Goal: Check status: Check status

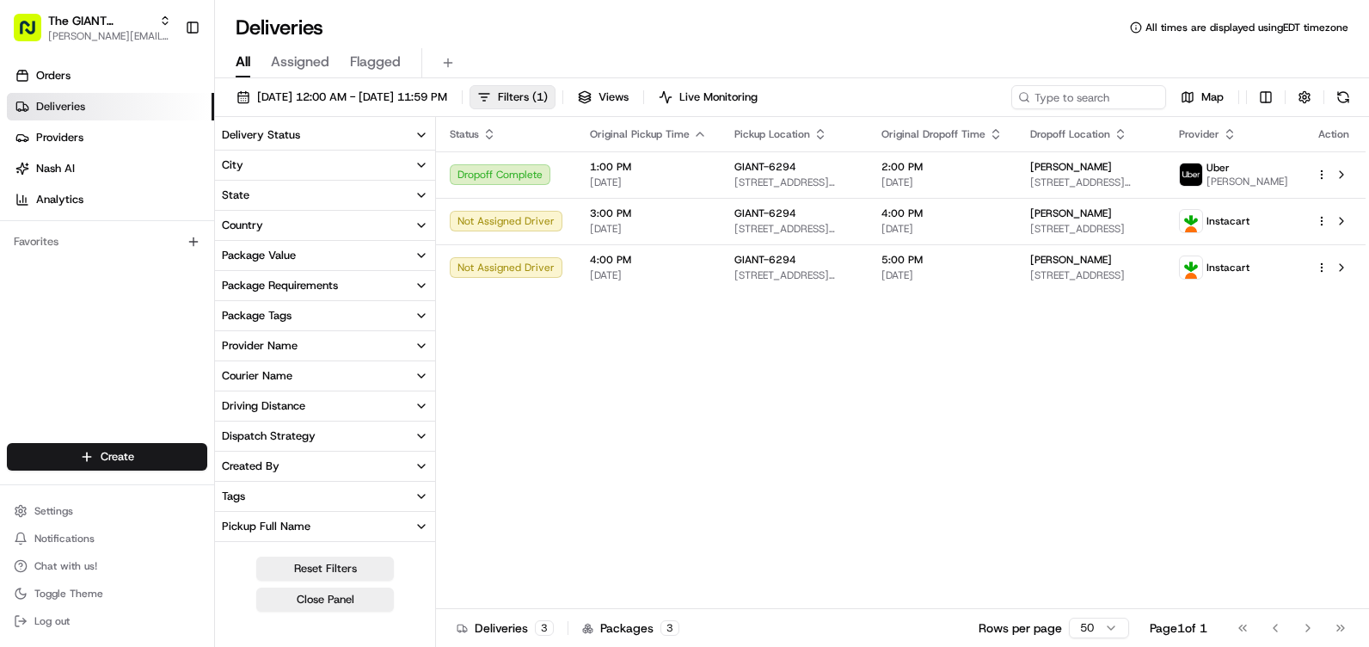
scroll to position [419, 0]
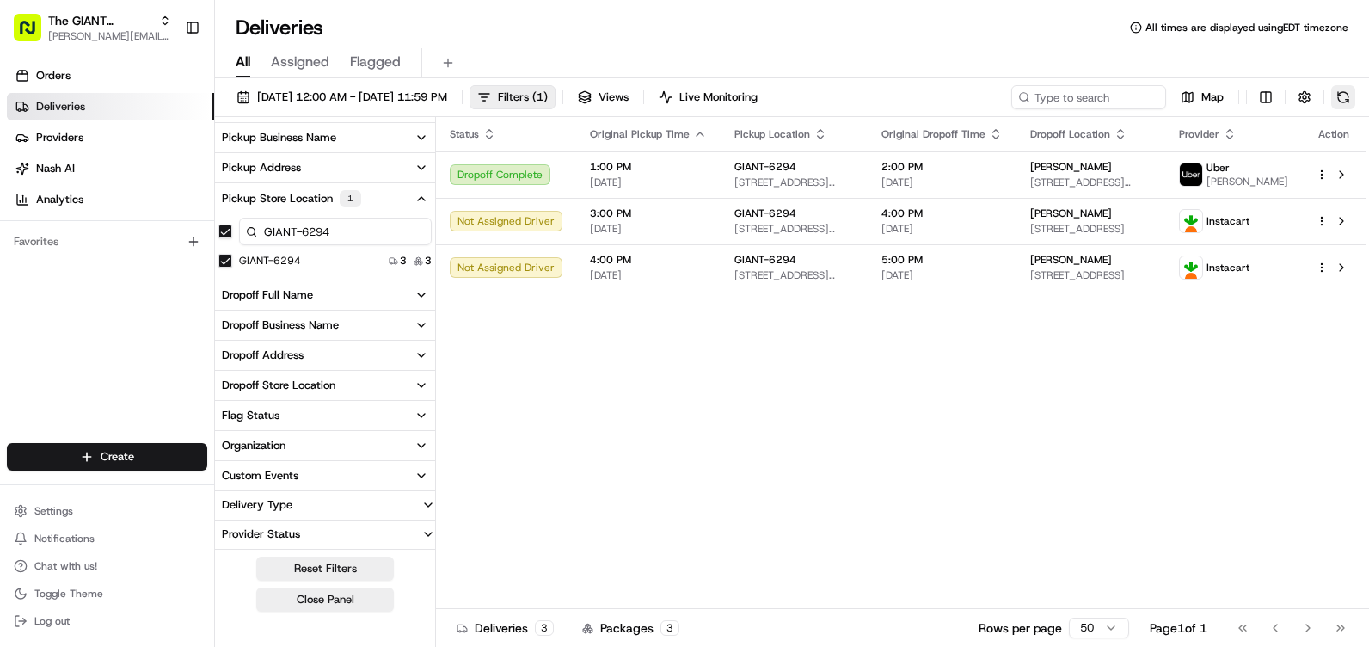
click at [1341, 96] on button at bounding box center [1343, 97] width 24 height 24
click at [770, 369] on div "Status Original Pickup Time Pickup Location Original Dropoff Time Dropoff Locat…" at bounding box center [901, 363] width 930 height 492
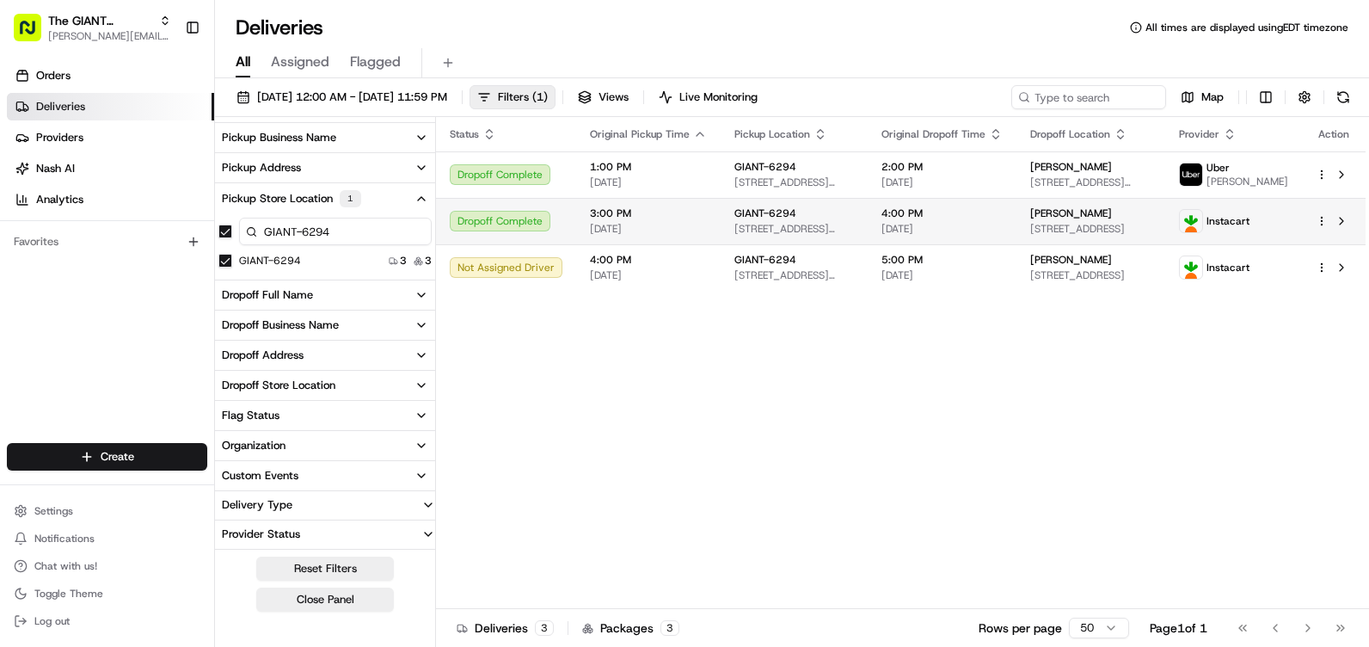
click at [692, 220] on span "3:00 PM" at bounding box center [648, 213] width 117 height 14
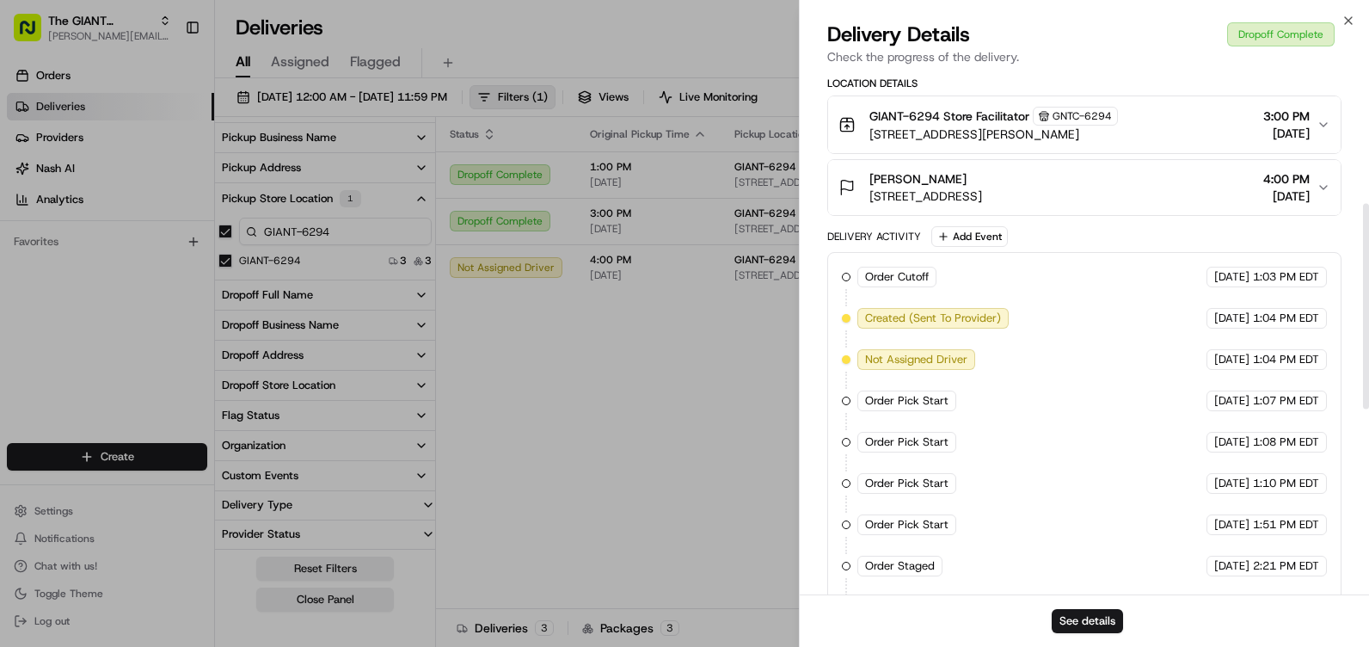
scroll to position [200, 0]
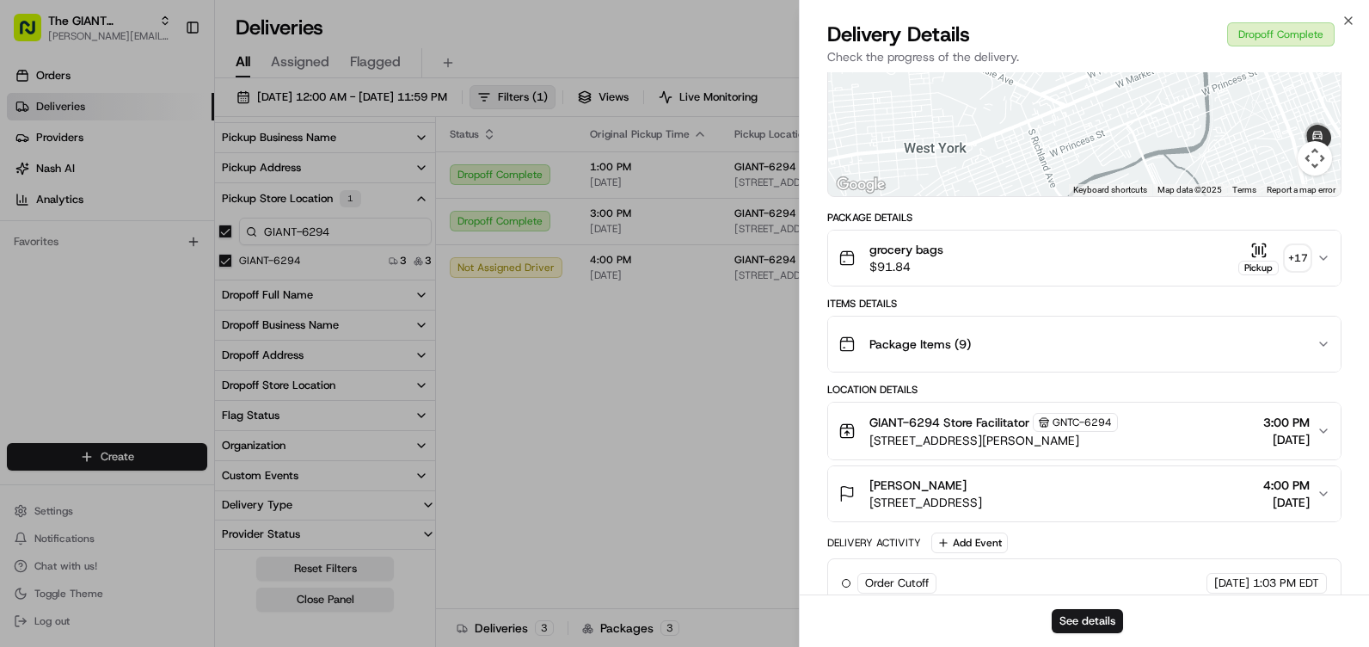
click at [1333, 491] on button "[PERSON_NAME] Sr [STREET_ADDRESS] 4:00 PM [DATE]" at bounding box center [1084, 493] width 512 height 55
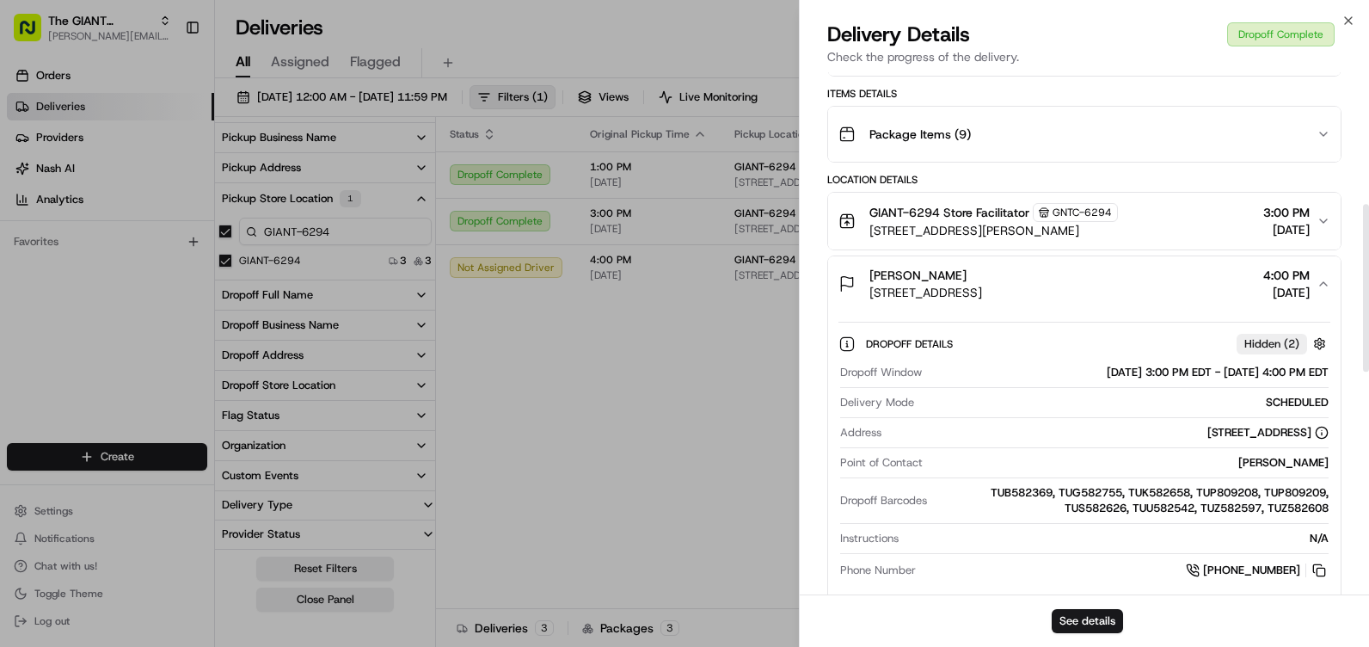
scroll to position [372, 0]
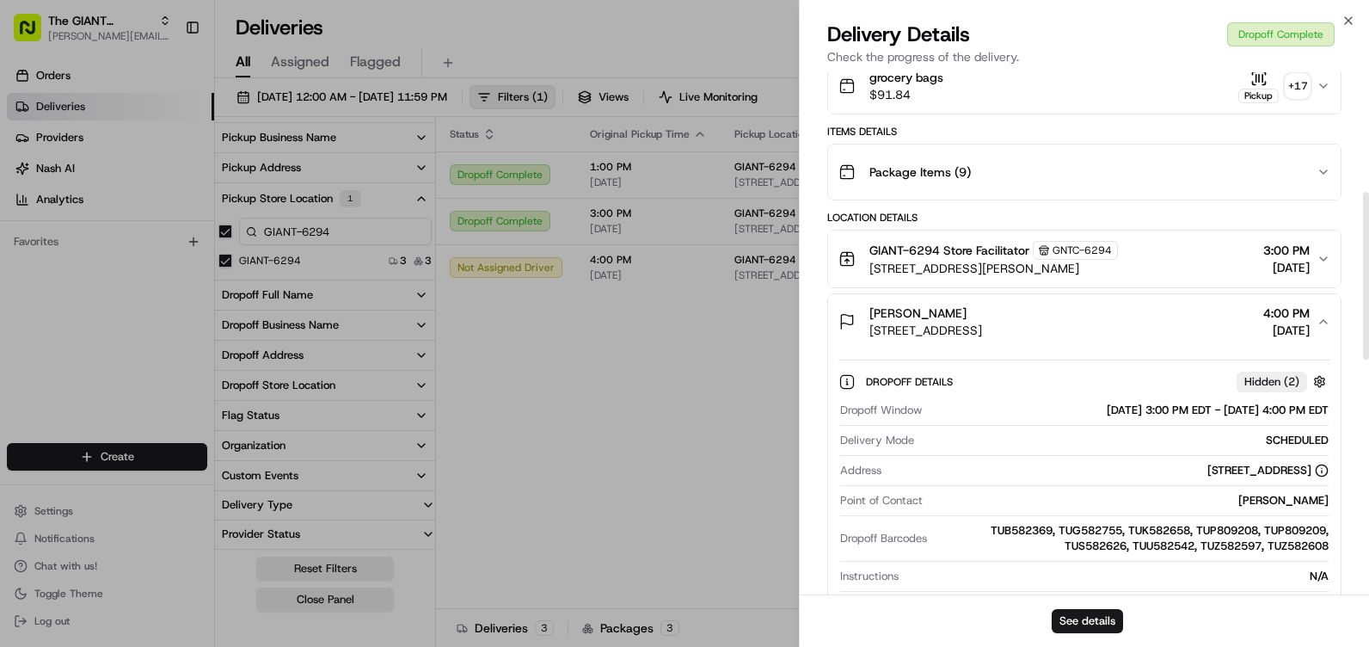
click at [1315, 334] on div "[PERSON_NAME] Sr [STREET_ADDRESS] 4:00 PM [DATE]" at bounding box center [1077, 321] width 478 height 34
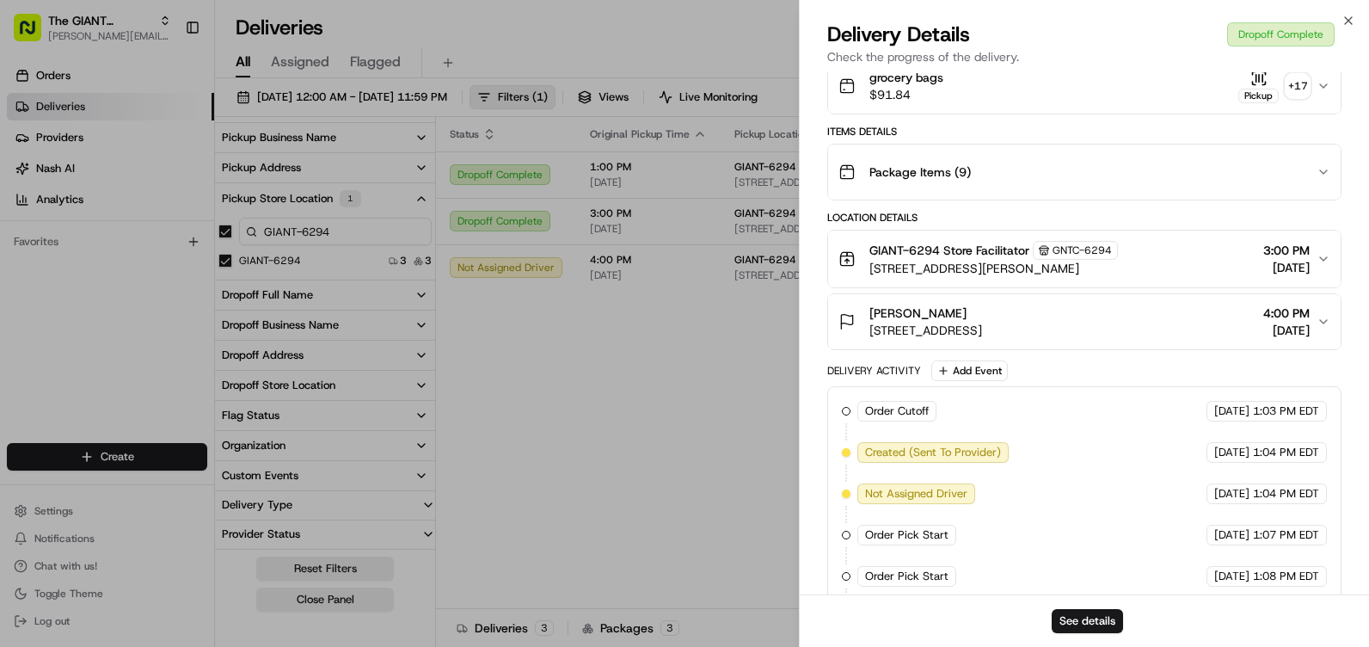
click at [1320, 262] on icon "button" at bounding box center [1323, 259] width 14 height 14
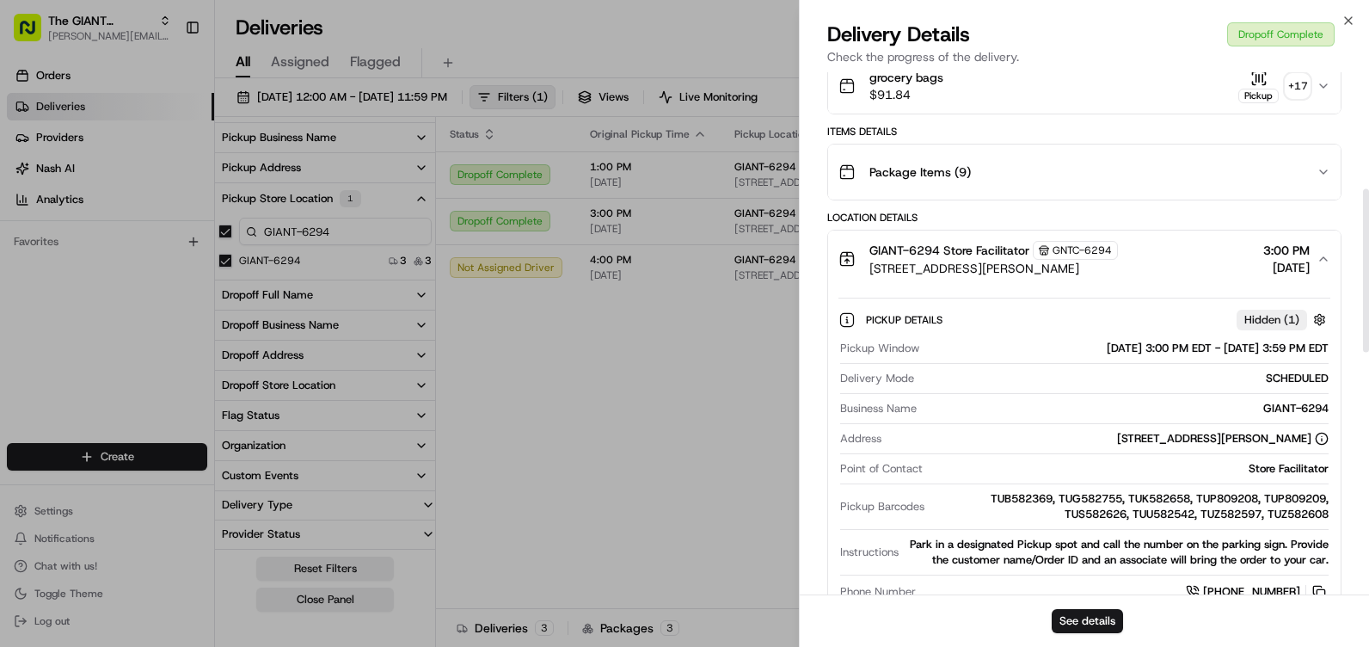
click at [1321, 261] on icon "button" at bounding box center [1323, 259] width 14 height 14
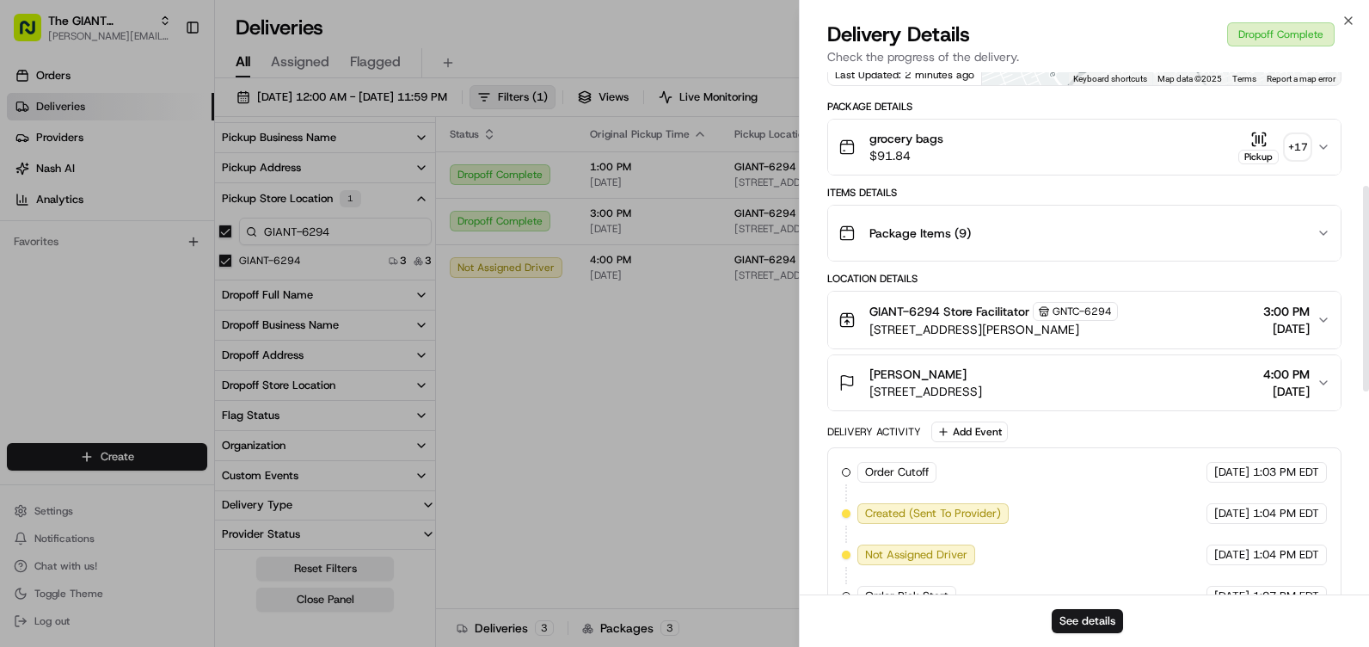
scroll to position [286, 0]
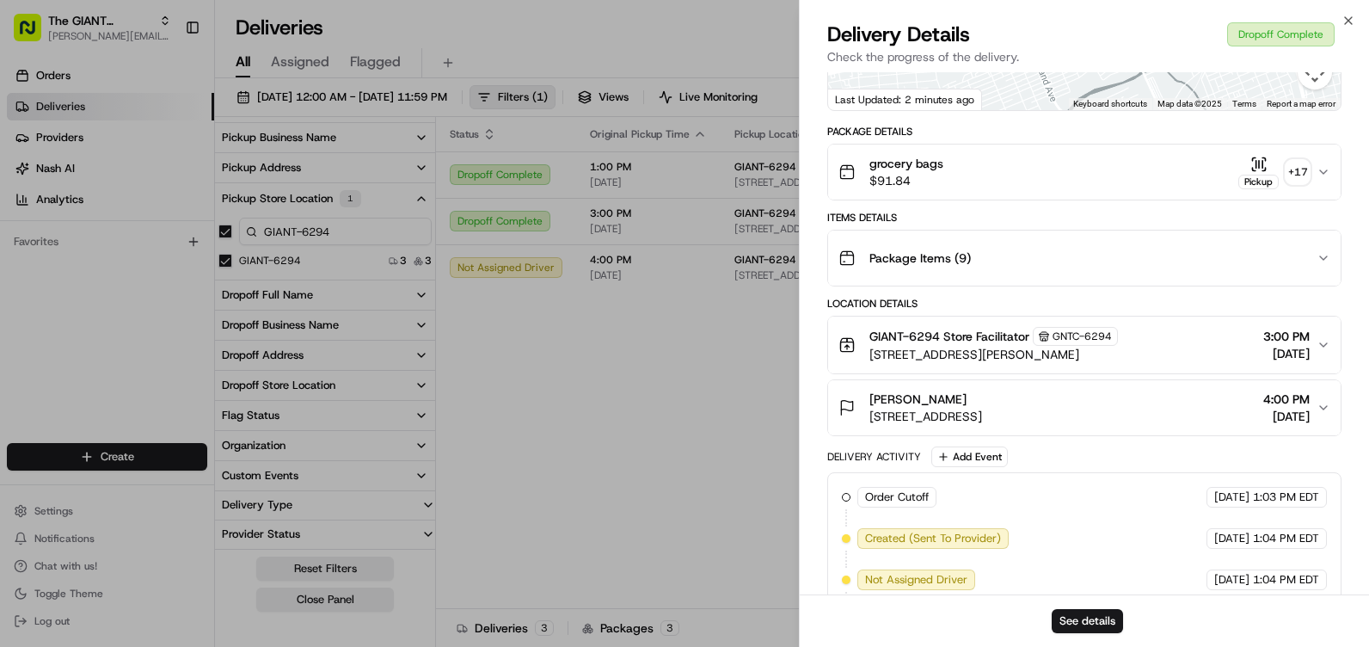
click at [1320, 175] on icon "button" at bounding box center [1323, 172] width 14 height 14
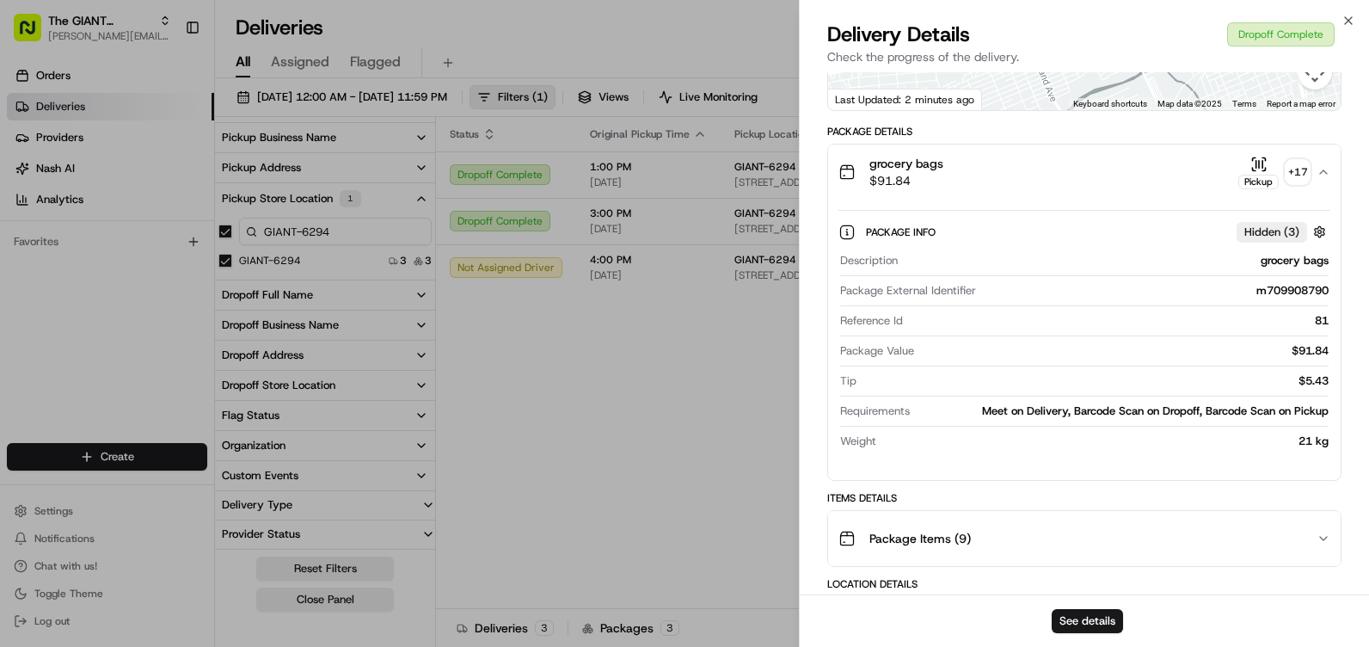
click at [1320, 175] on icon "button" at bounding box center [1323, 172] width 14 height 14
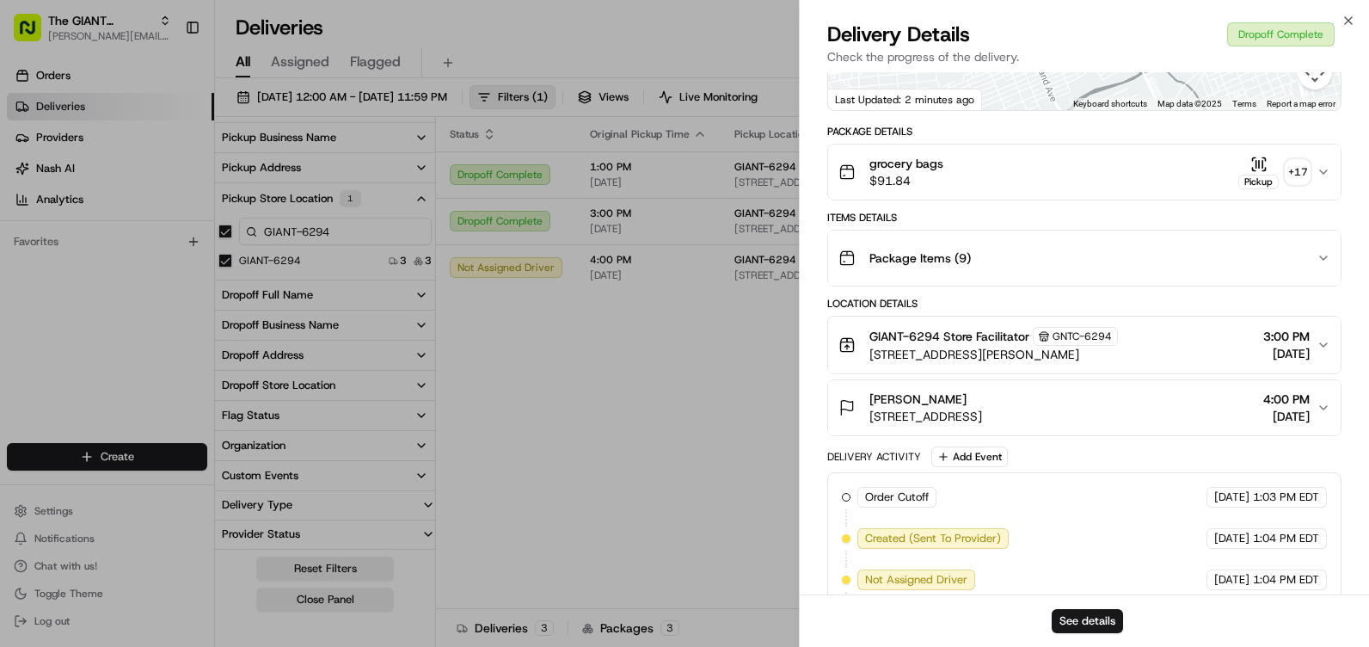
click at [1046, 249] on div "Package Items ( 9 )" at bounding box center [1077, 258] width 478 height 34
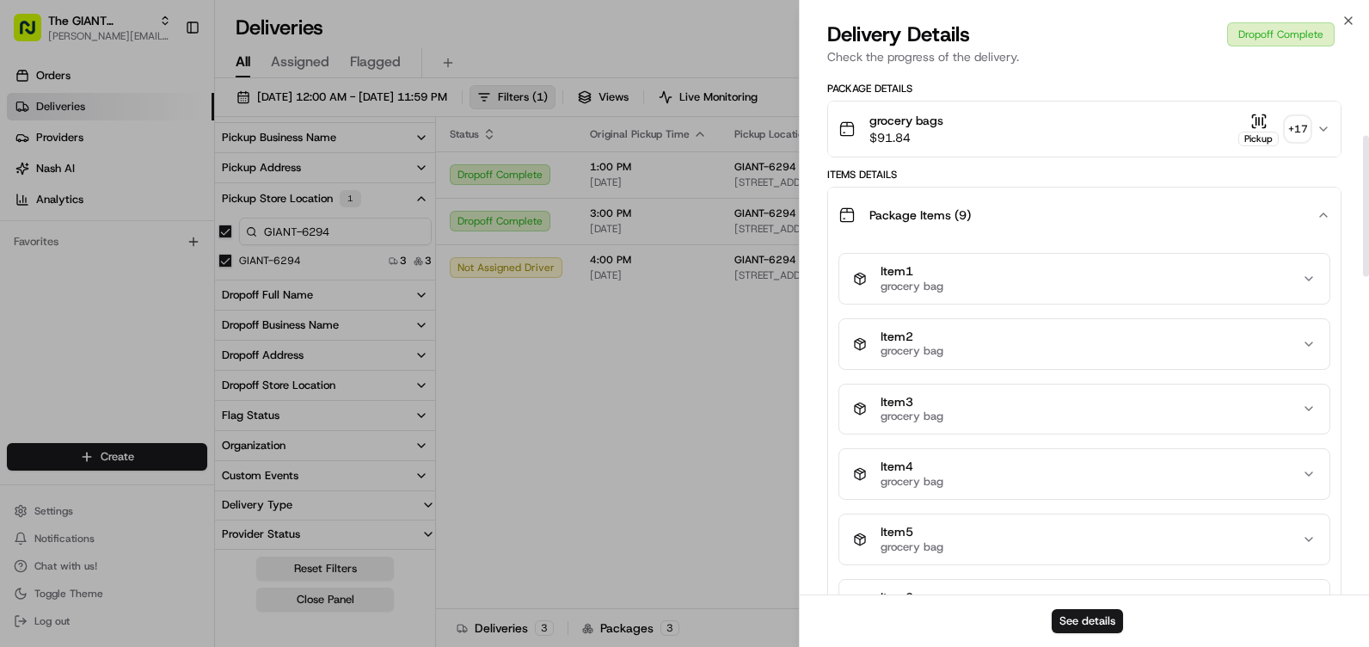
scroll to position [200, 0]
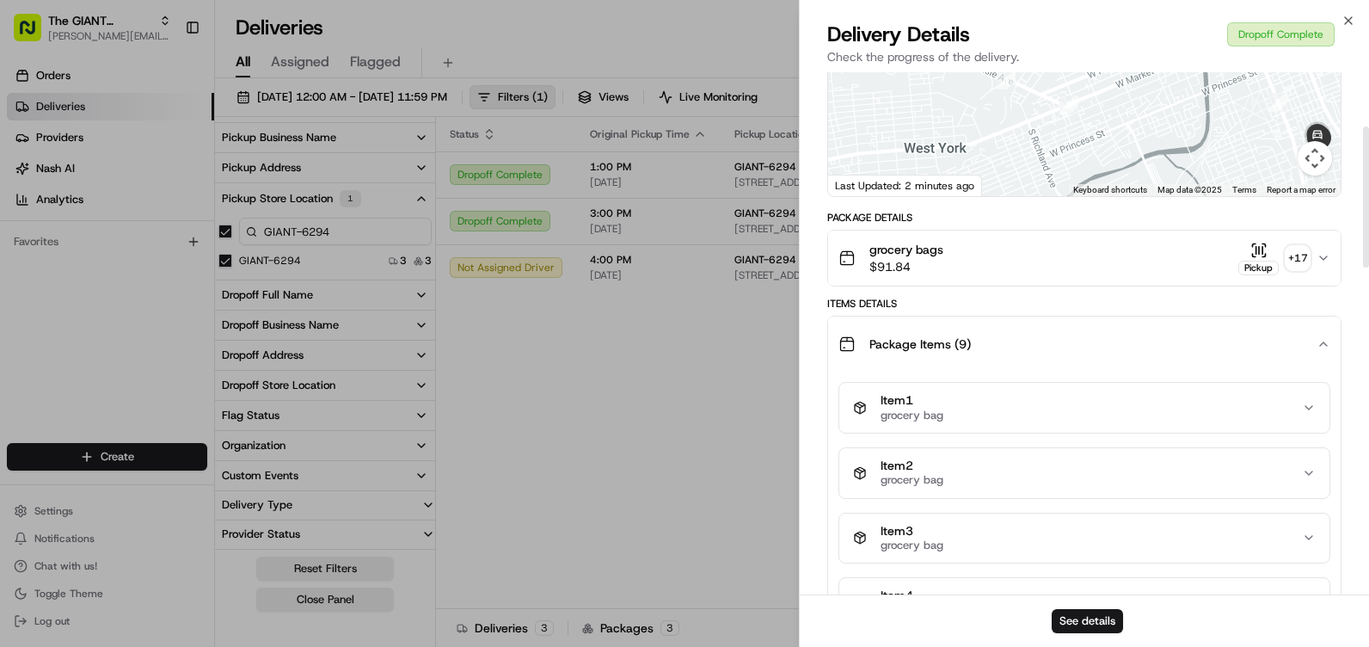
click at [1314, 333] on div "Package Items ( 9 )" at bounding box center [1077, 344] width 478 height 34
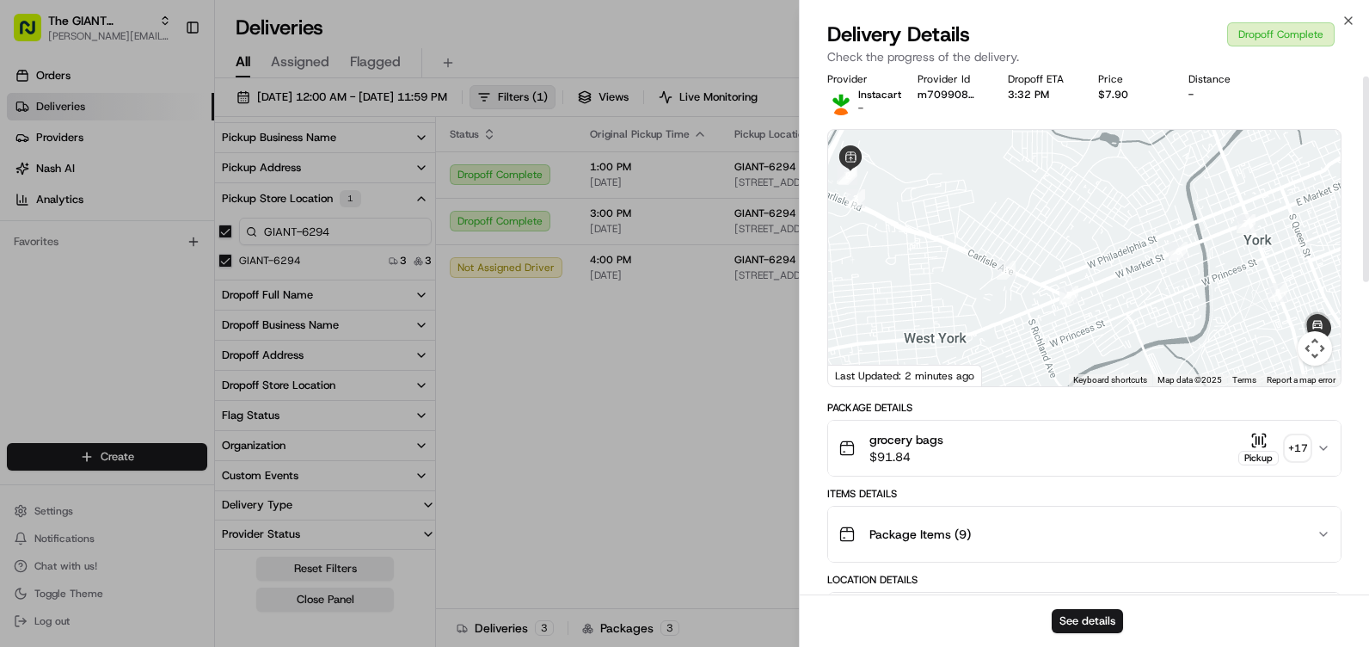
scroll to position [0, 0]
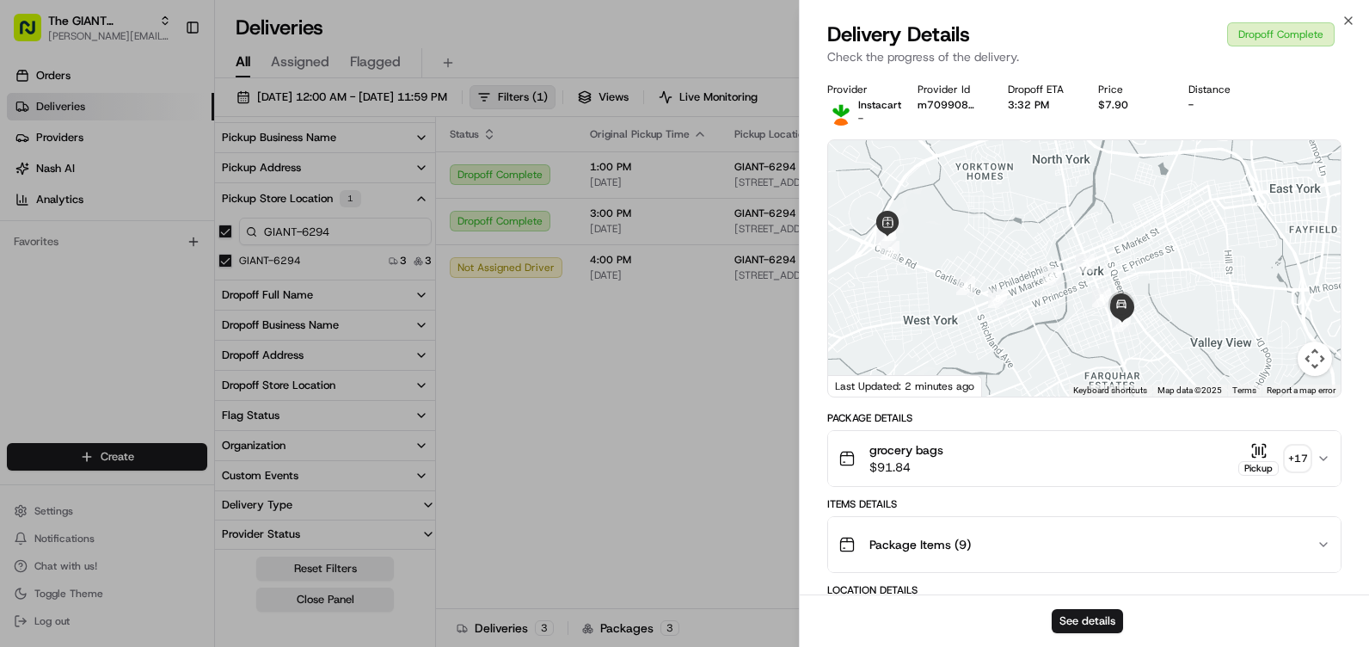
drag, startPoint x: 1155, startPoint y: 245, endPoint x: 1187, endPoint y: 228, distance: 36.9
click at [1187, 228] on div at bounding box center [1084, 268] width 512 height 256
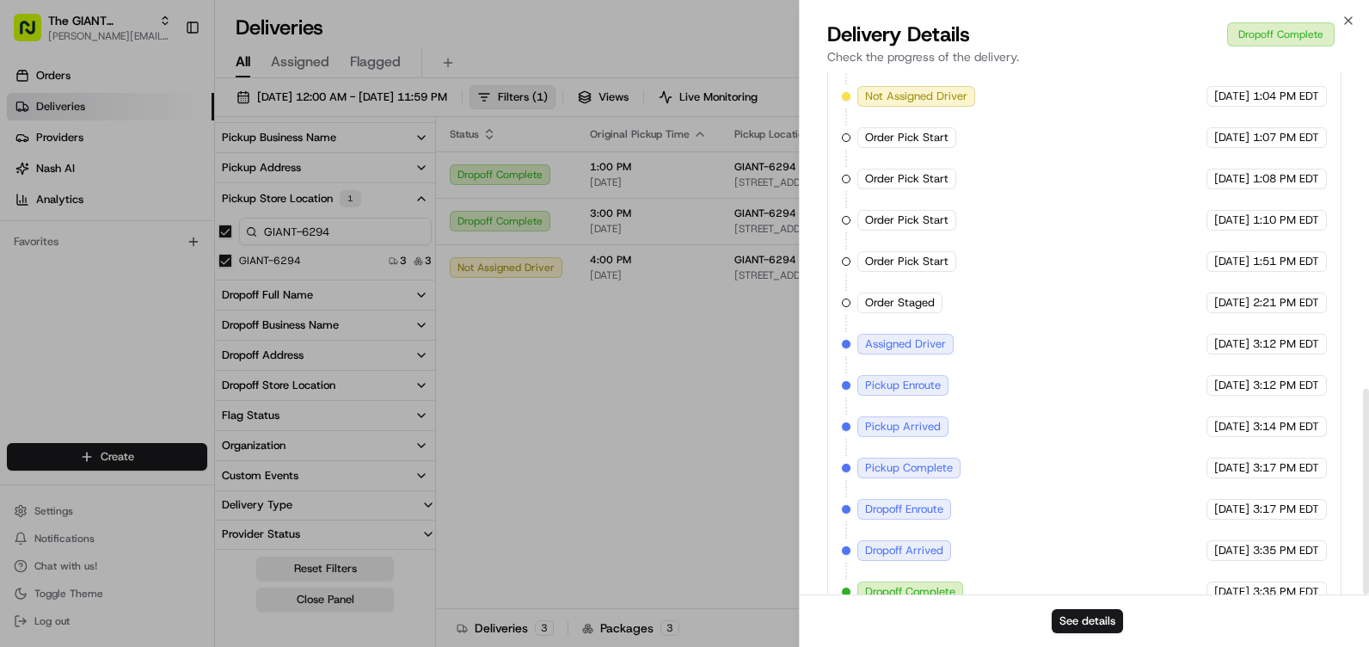
scroll to position [802, 0]
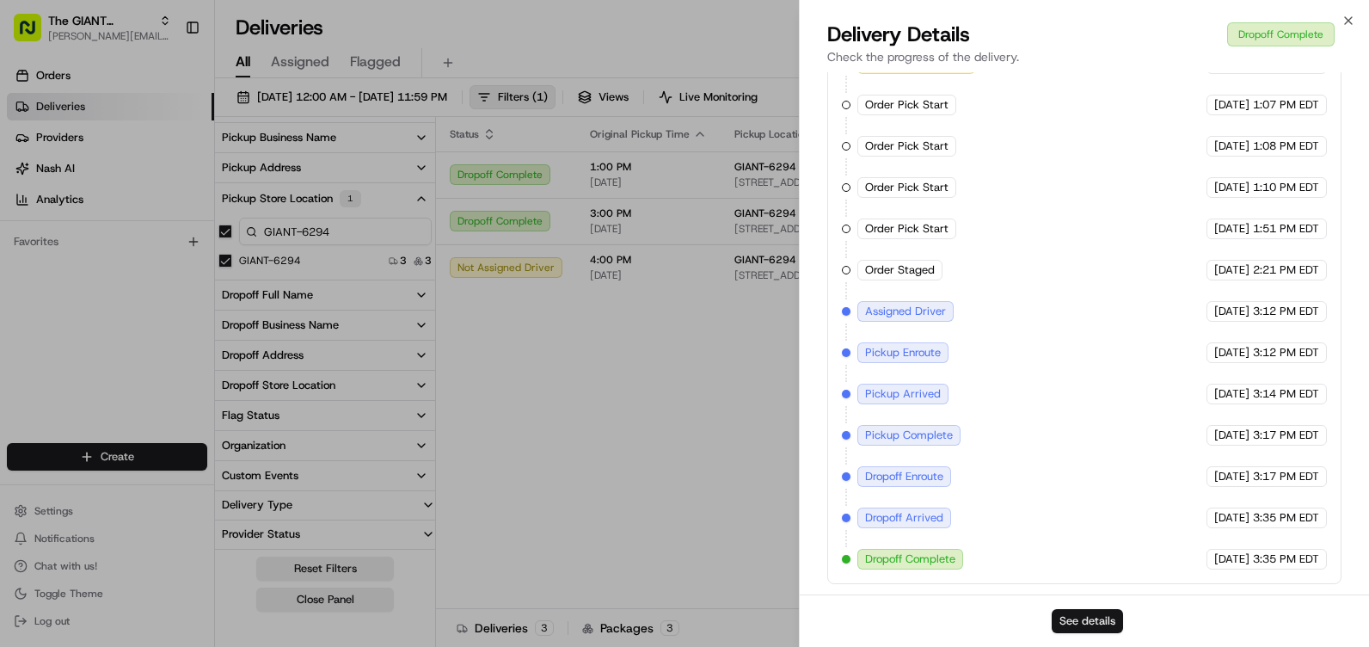
click at [1085, 620] on button "See details" at bounding box center [1087, 621] width 71 height 24
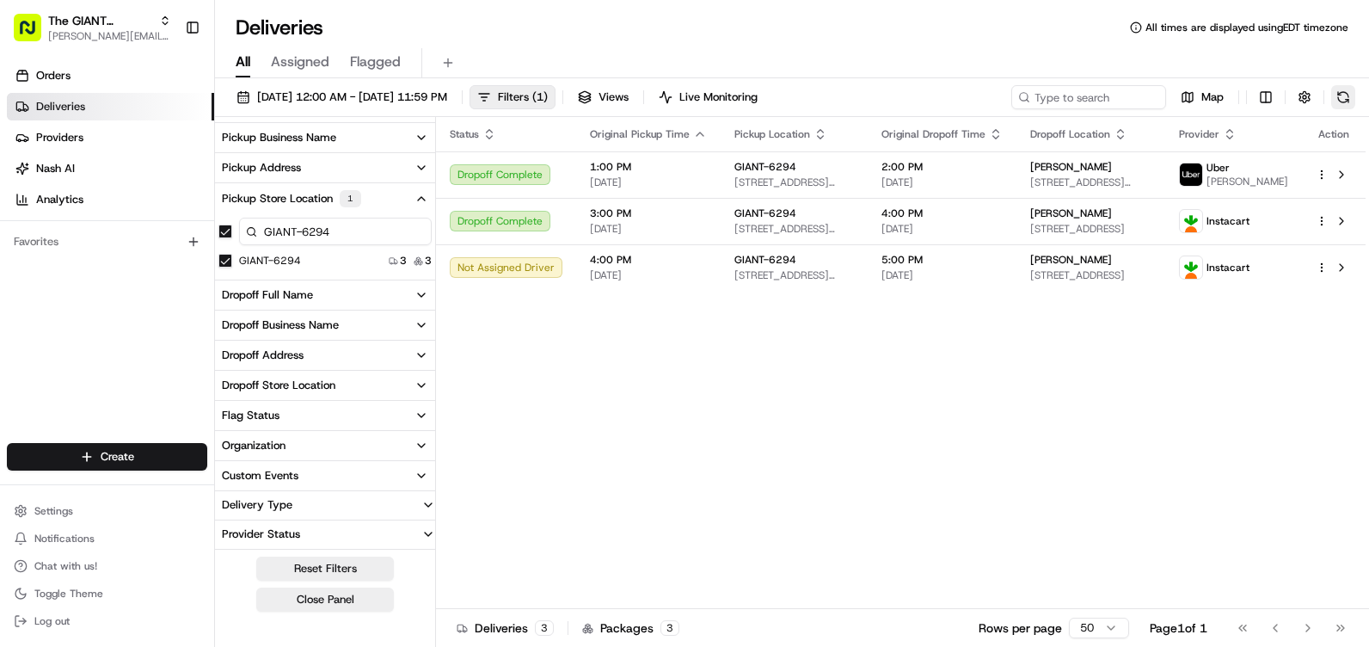
click at [1333, 103] on div "Map" at bounding box center [1183, 97] width 344 height 24
click at [1347, 94] on button at bounding box center [1343, 97] width 24 height 24
click at [515, 278] on div "Not Assigned Driver" at bounding box center [506, 267] width 113 height 21
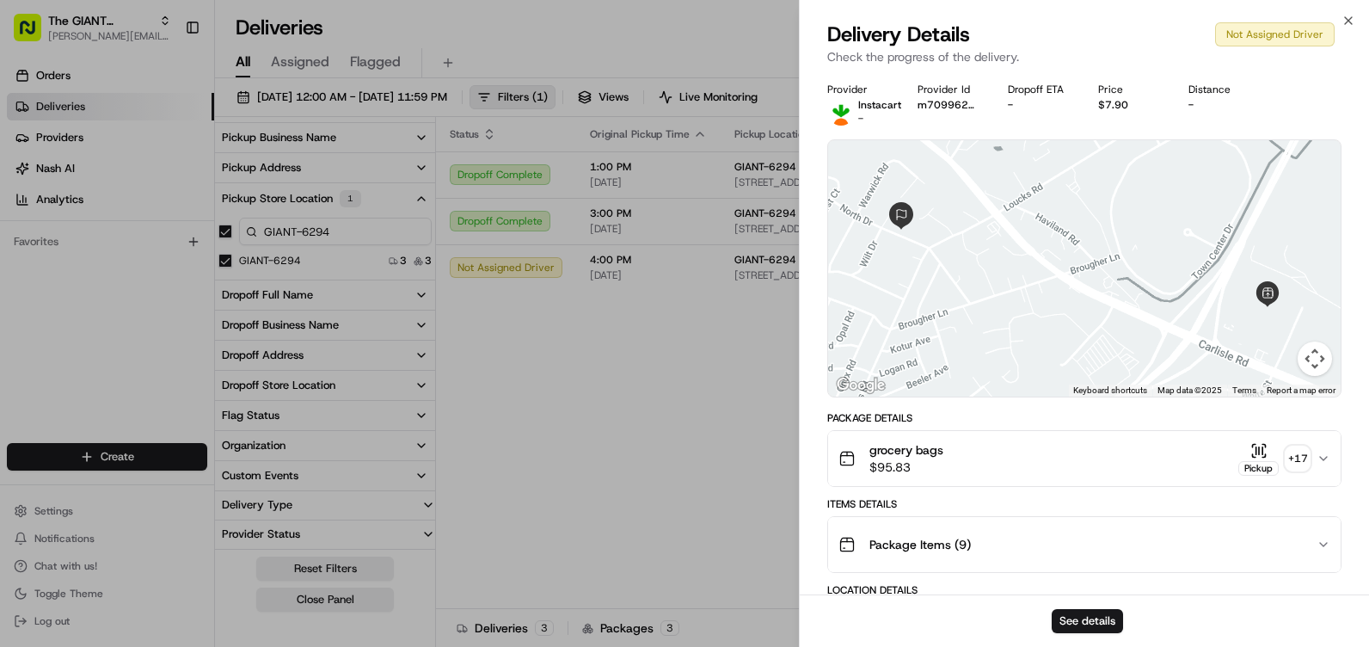
click at [1210, 538] on div "Package Items ( 9 )" at bounding box center [1077, 544] width 478 height 34
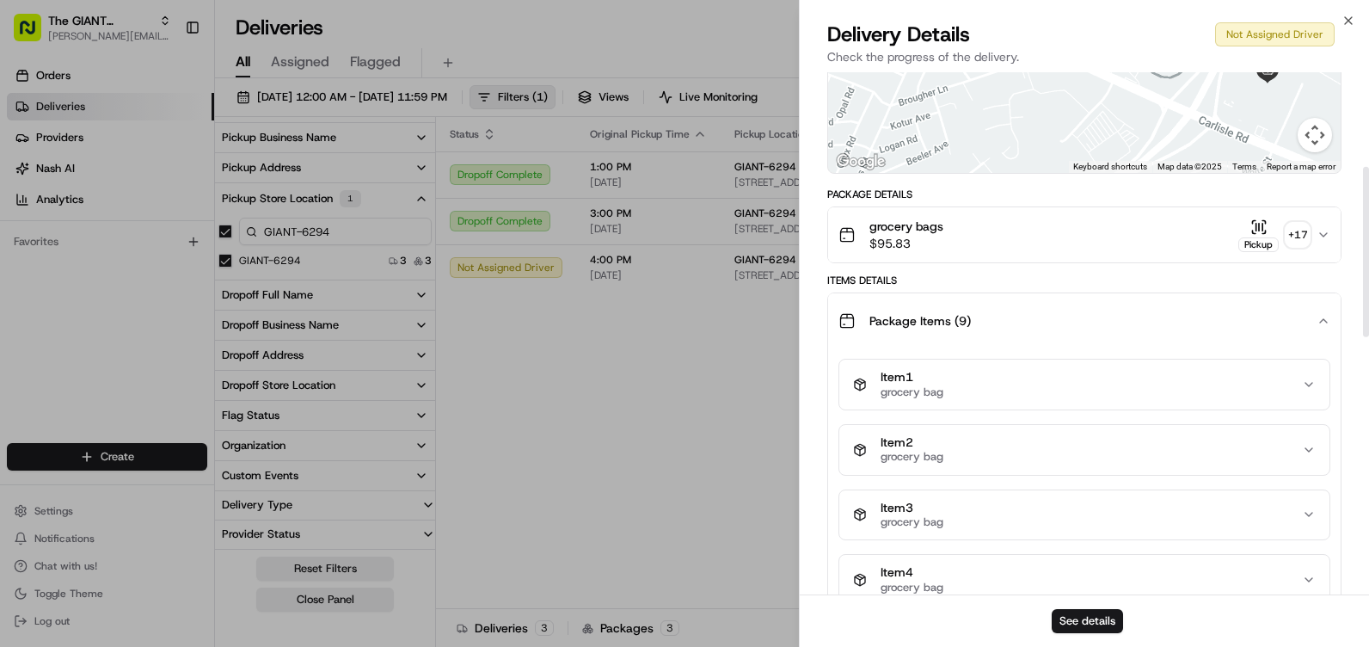
scroll to position [172, 0]
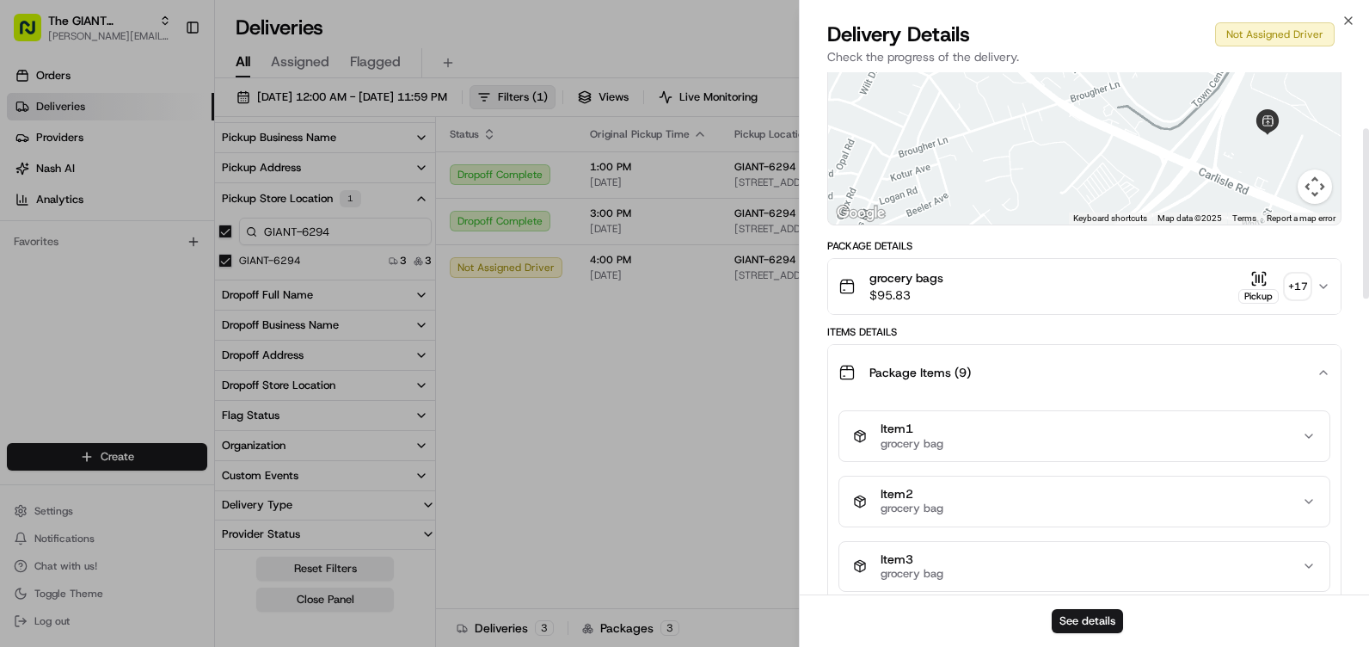
click at [1268, 386] on div "Package Items ( 9 )" at bounding box center [1077, 372] width 478 height 34
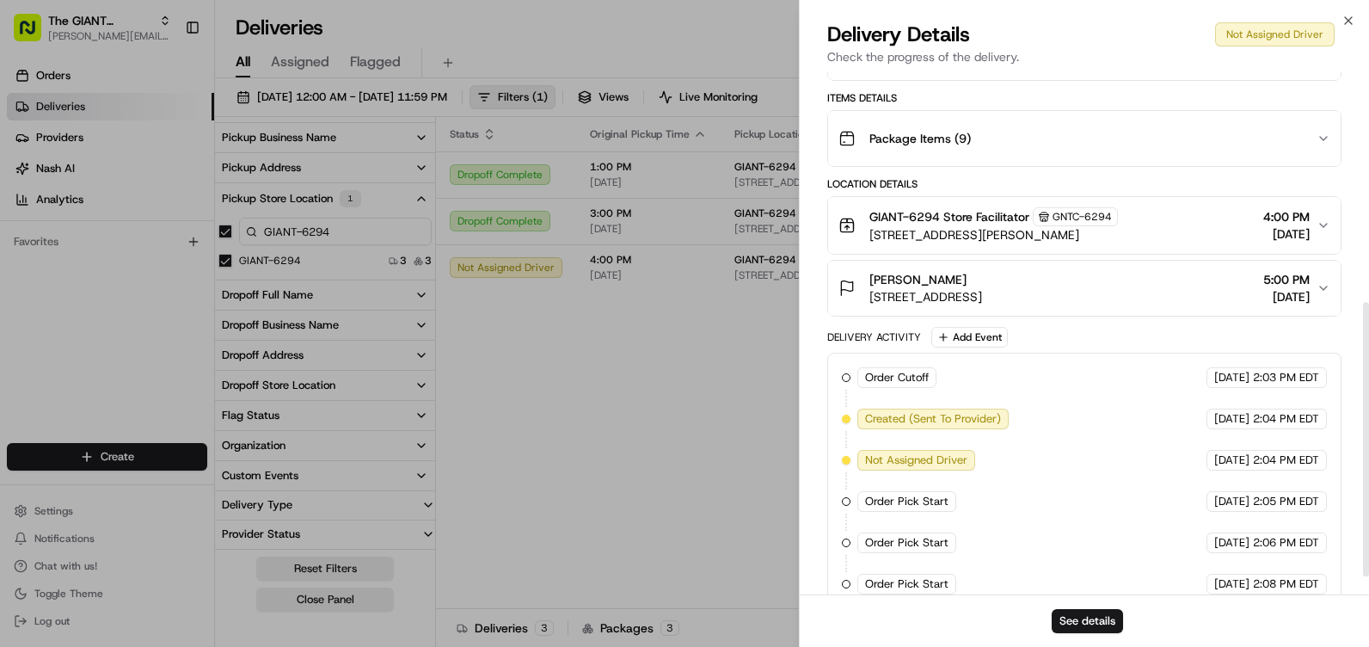
scroll to position [472, 0]
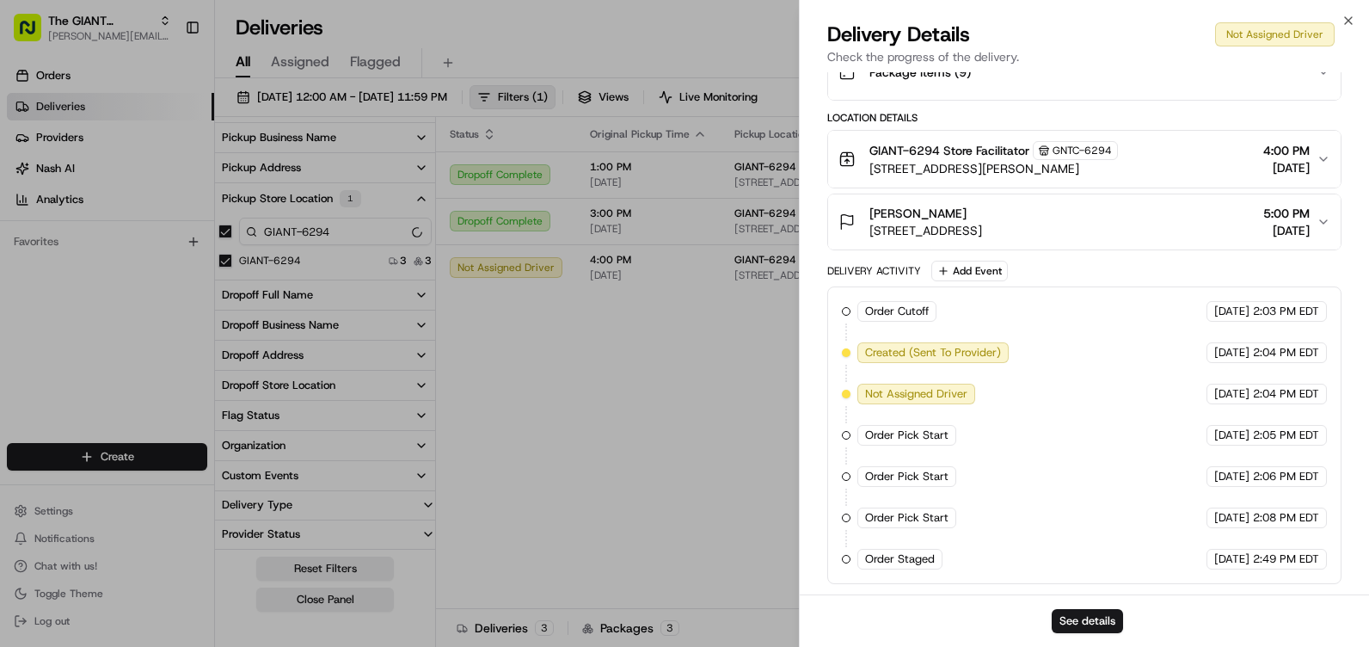
click at [1339, 15] on div "Close Delivery Details Not Assigned Driver Check the progress of the delivery. …" at bounding box center [1084, 323] width 570 height 647
click at [1342, 15] on icon "button" at bounding box center [1348, 21] width 14 height 14
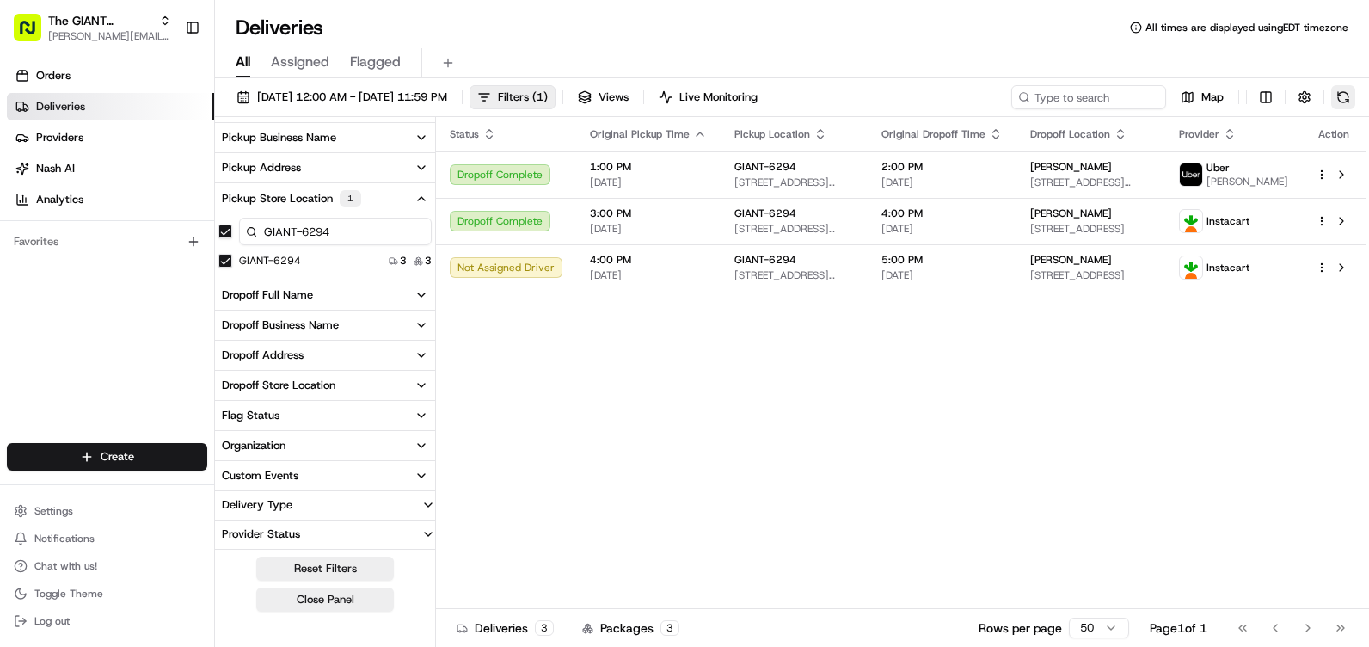
click at [1344, 93] on button at bounding box center [1343, 97] width 24 height 24
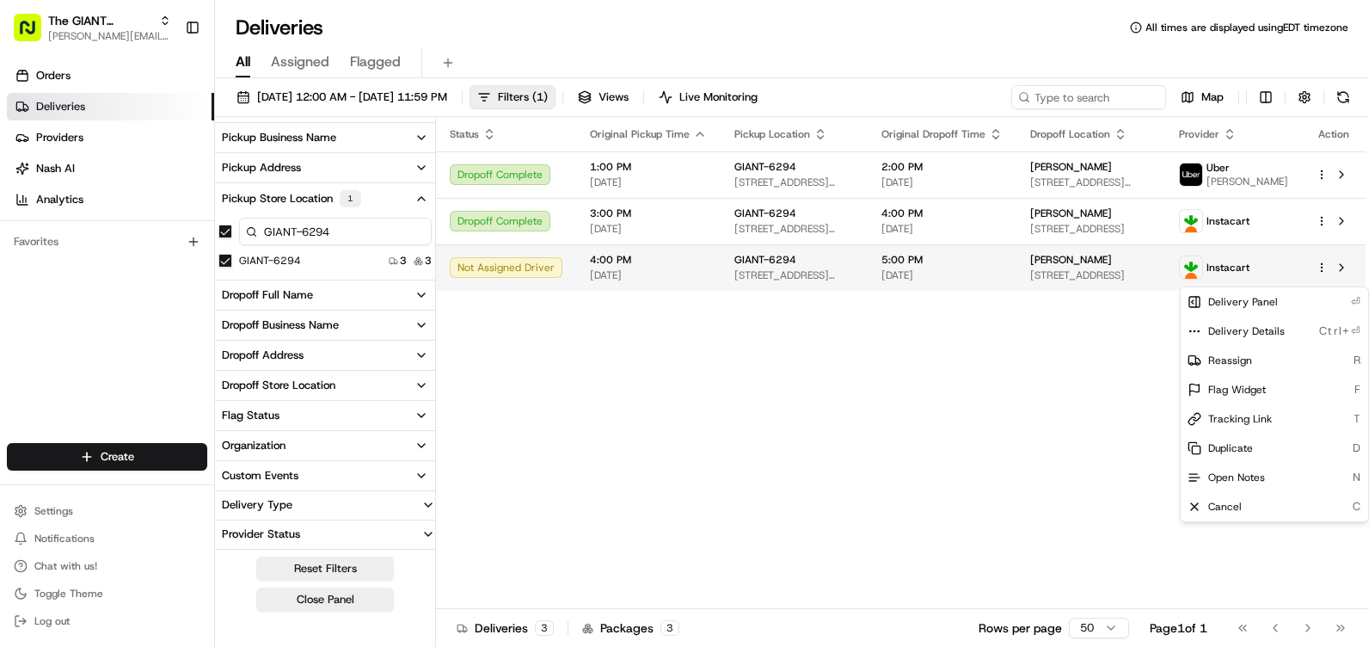
click at [1320, 273] on html "The GIANT Company [PERSON_NAME][EMAIL_ADDRESS][PERSON_NAME][DOMAIN_NAME] Toggle…" at bounding box center [684, 323] width 1369 height 647
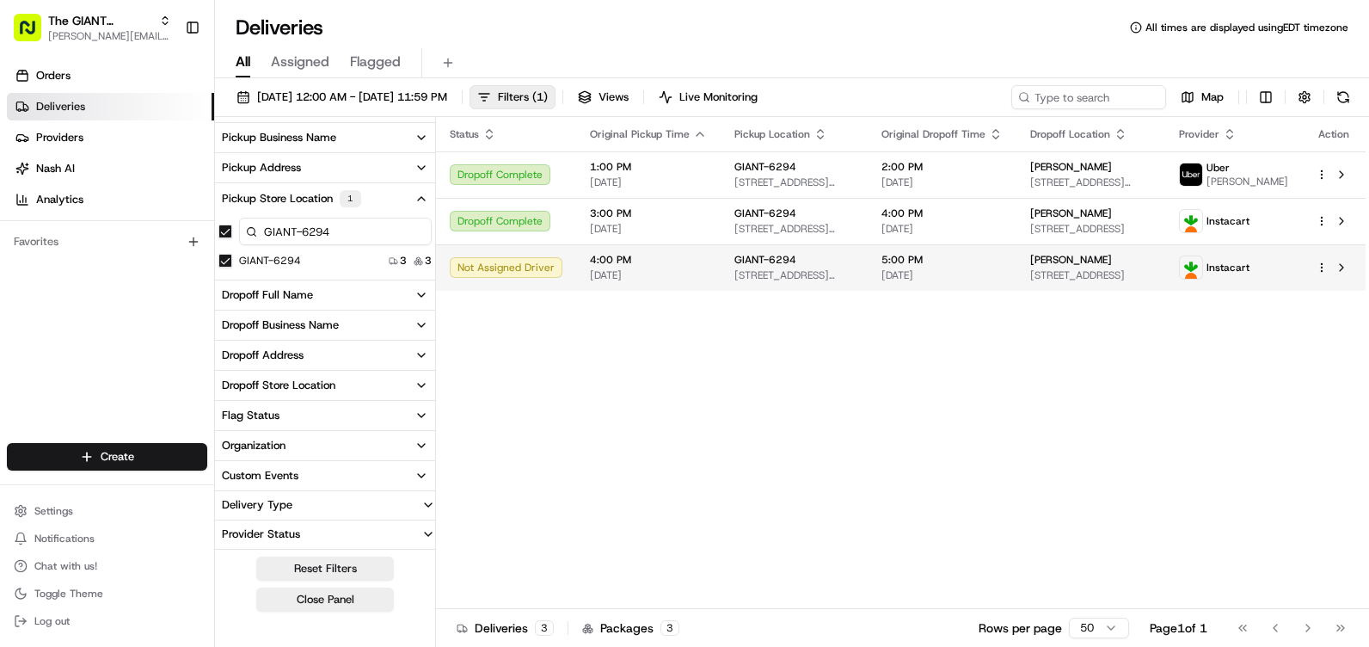
click at [1003, 267] on span "5:00 PM" at bounding box center [941, 260] width 121 height 14
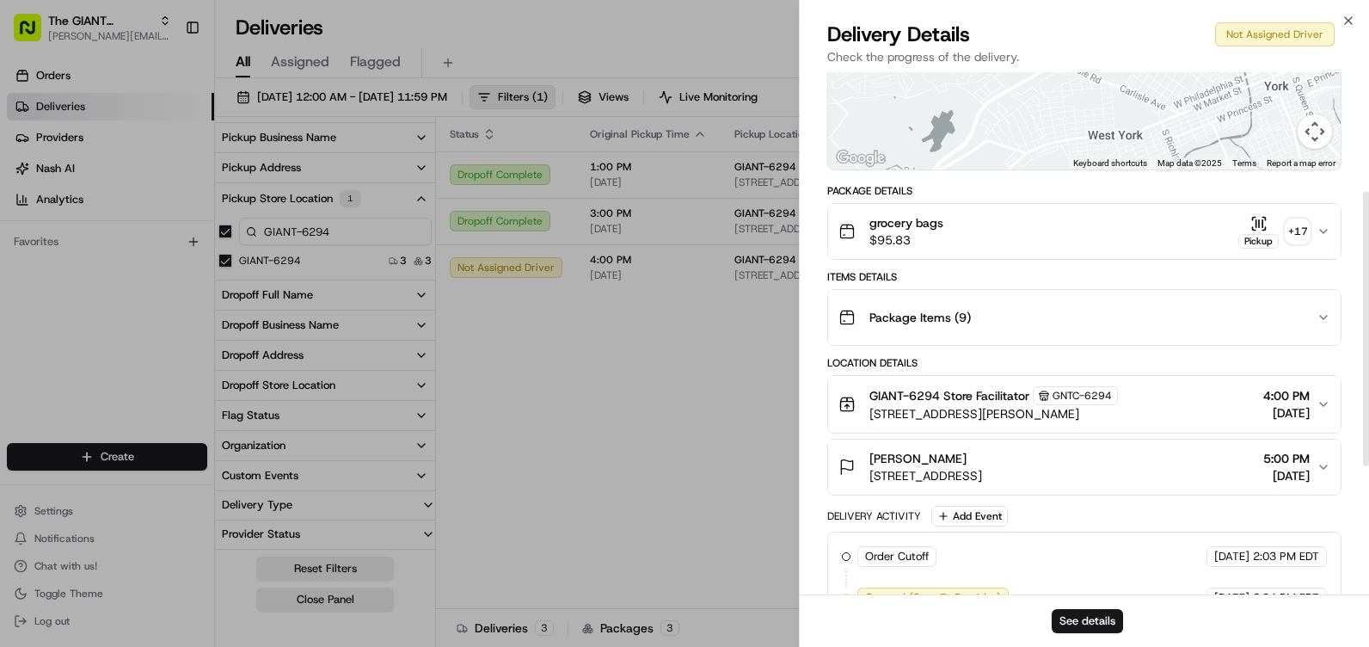
scroll to position [258, 0]
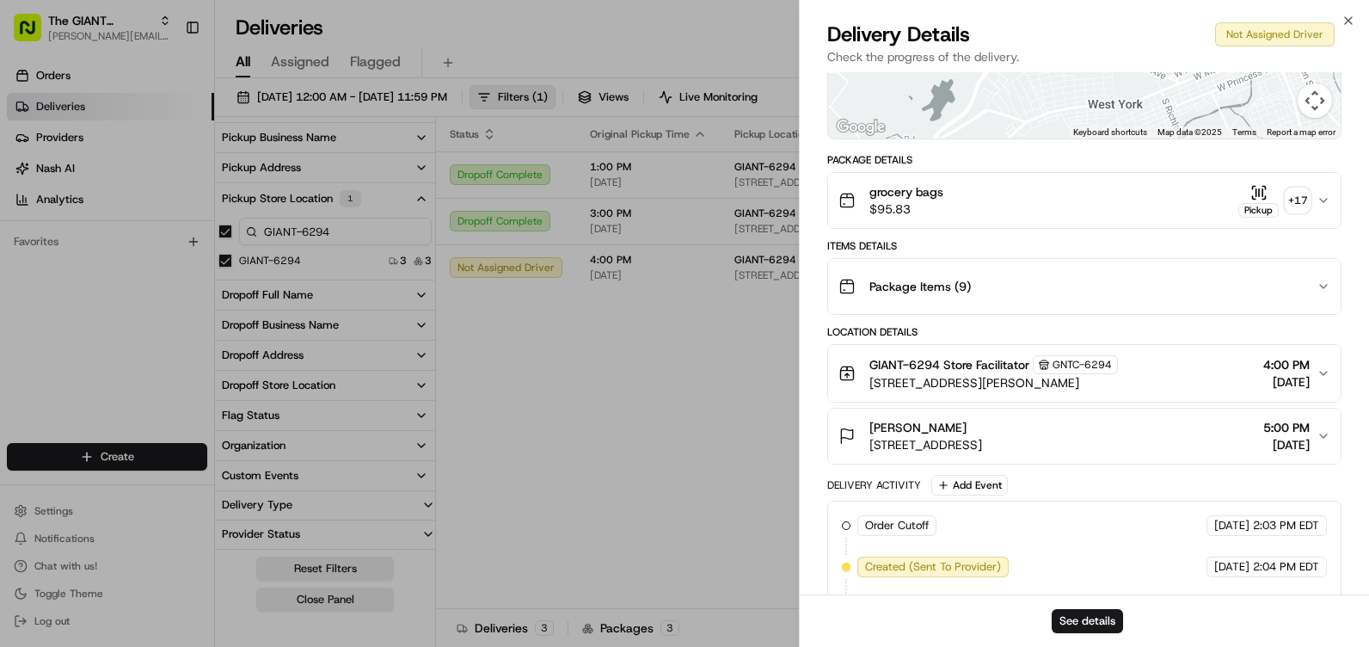
click at [1329, 206] on icon "button" at bounding box center [1323, 200] width 14 height 14
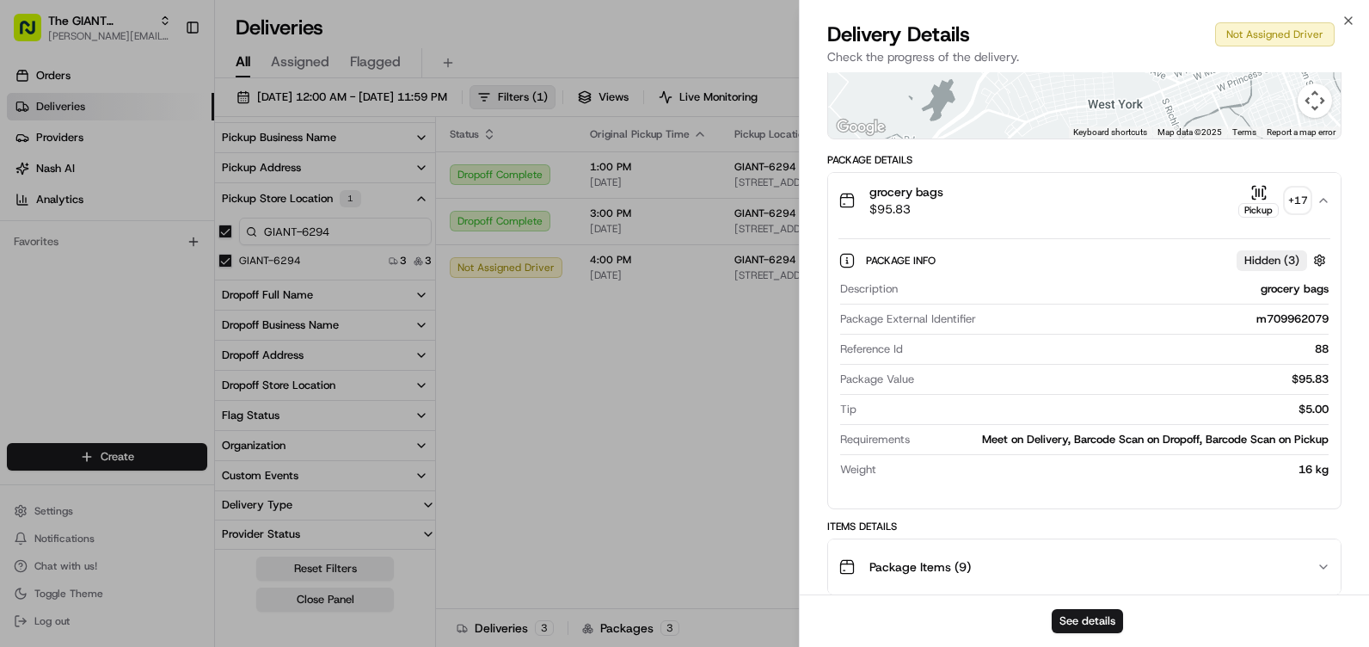
click at [1284, 258] on span "Hidden ( 3 )" at bounding box center [1271, 260] width 55 height 15
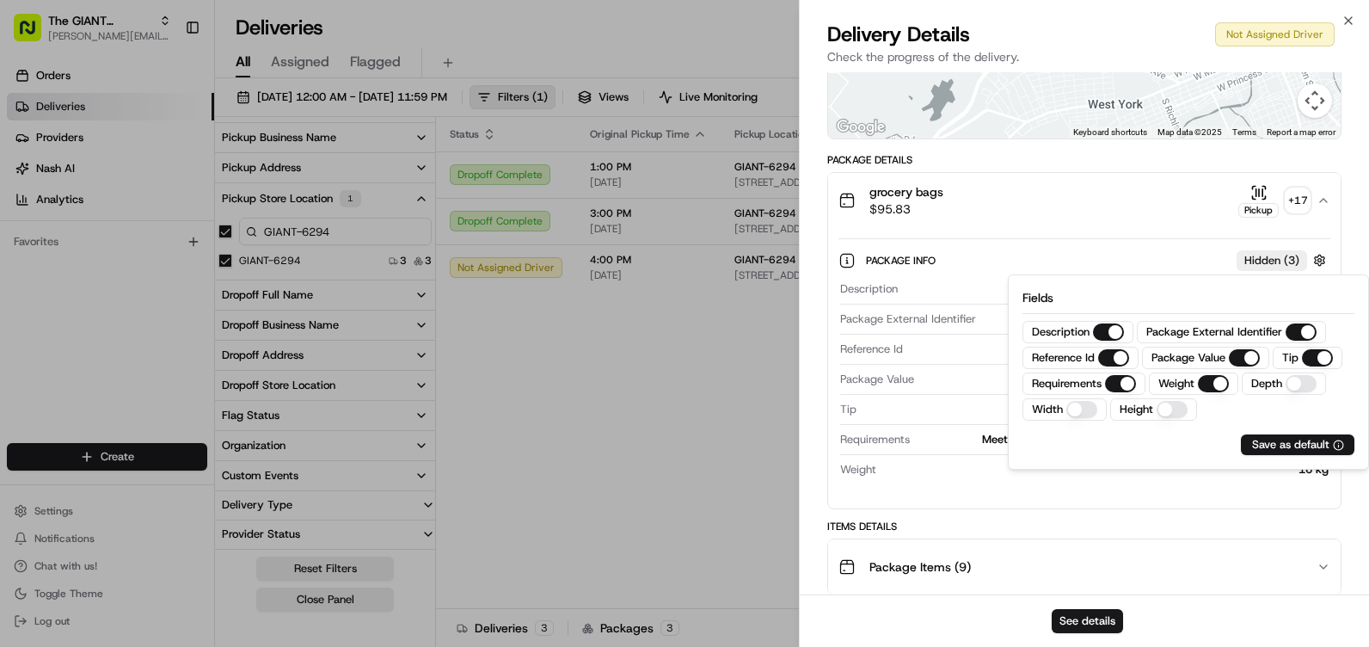
click at [1284, 257] on span "Hidden ( 3 )" at bounding box center [1271, 260] width 55 height 15
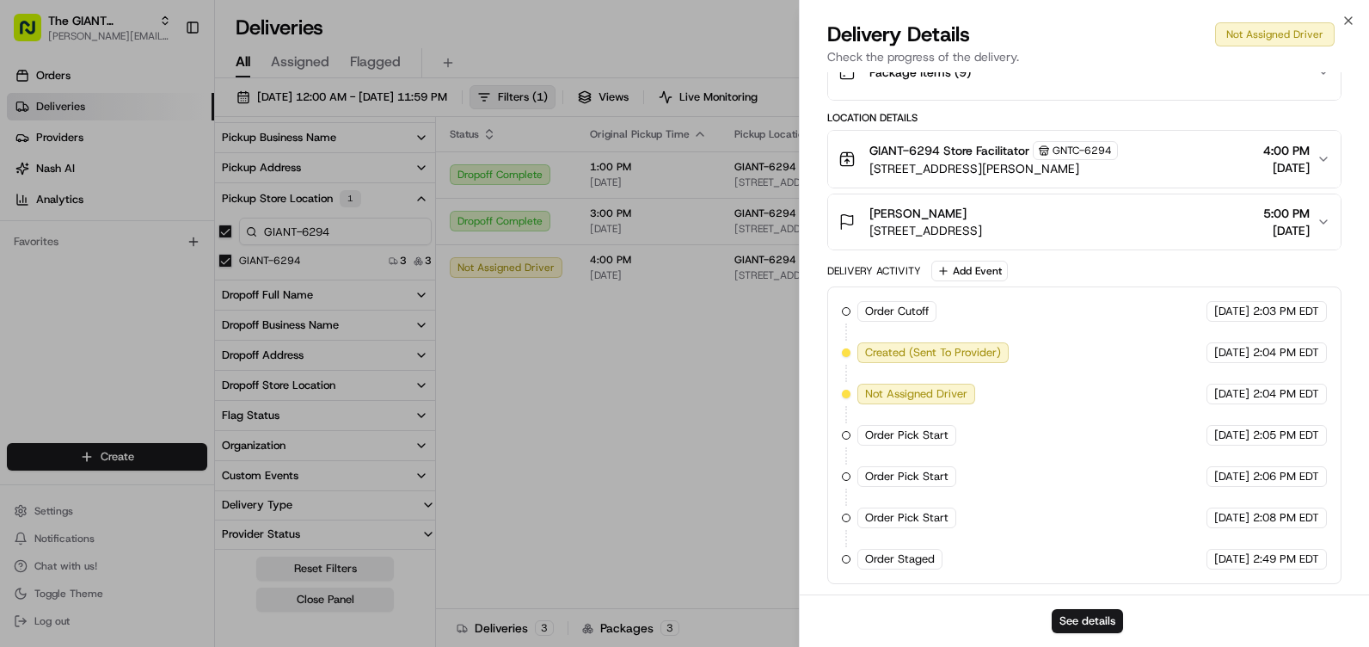
scroll to position [236, 0]
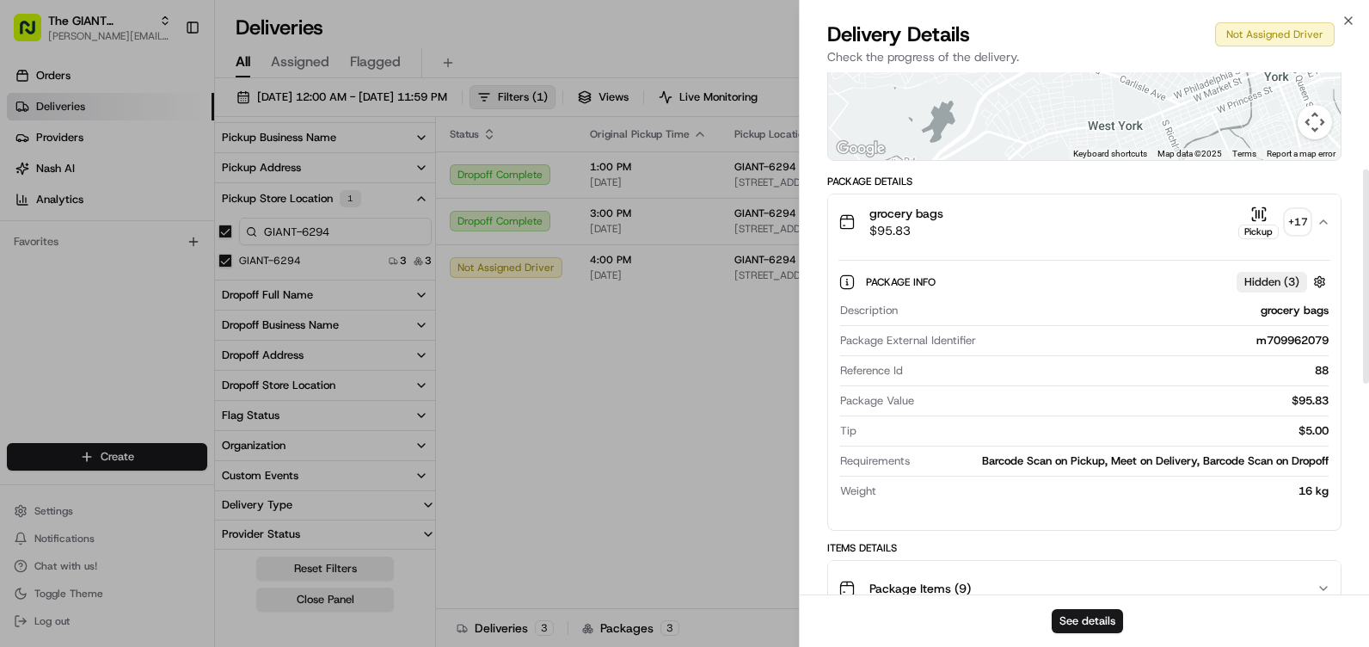
click at [1341, 19] on div "Close Delivery Details Not Assigned Driver Check the progress of the delivery. …" at bounding box center [1084, 323] width 570 height 647
click at [1356, 19] on div "Close Delivery Details Not Assigned Driver Check the progress of the delivery. …" at bounding box center [1084, 323] width 570 height 647
click at [1341, 15] on icon "button" at bounding box center [1348, 21] width 14 height 14
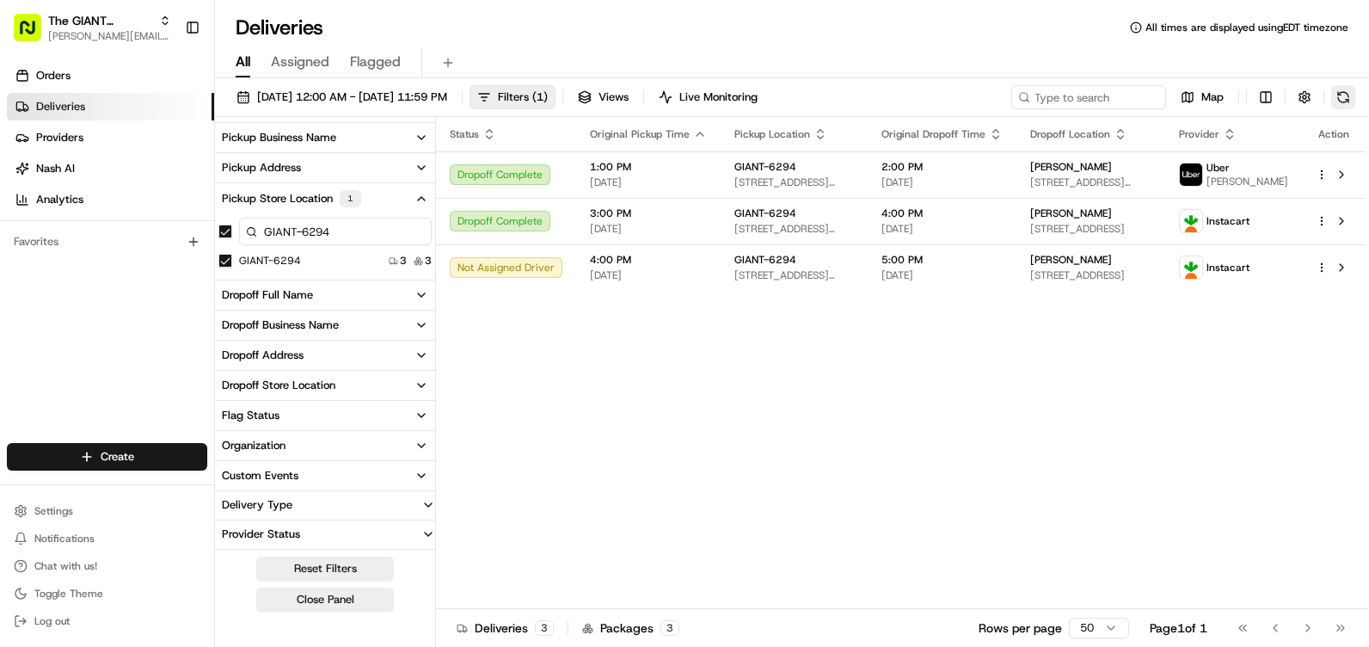
click at [1341, 97] on button at bounding box center [1343, 97] width 24 height 24
drag, startPoint x: 1341, startPoint y: 94, endPoint x: 1335, endPoint y: 105, distance: 12.3
click at [1341, 93] on button at bounding box center [1343, 97] width 24 height 24
click at [758, 93] on span "Live Monitoring" at bounding box center [718, 96] width 78 height 15
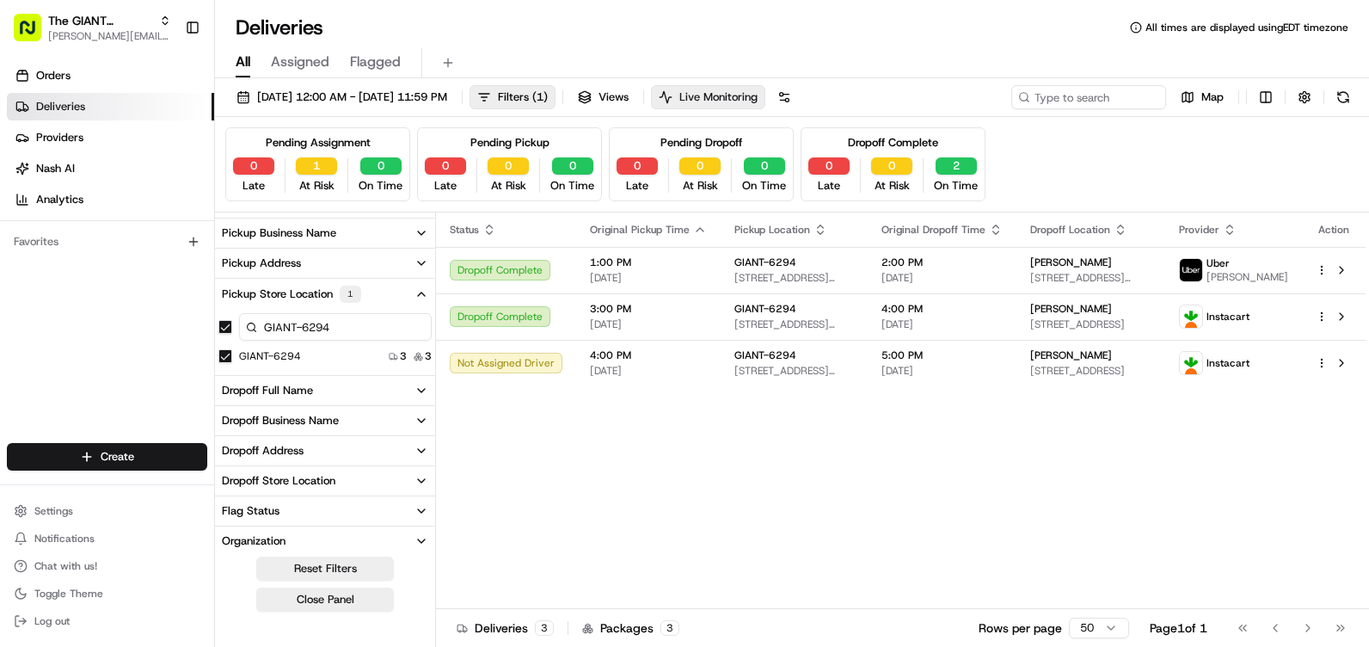
click at [765, 107] on button "Live Monitoring" at bounding box center [708, 97] width 114 height 24
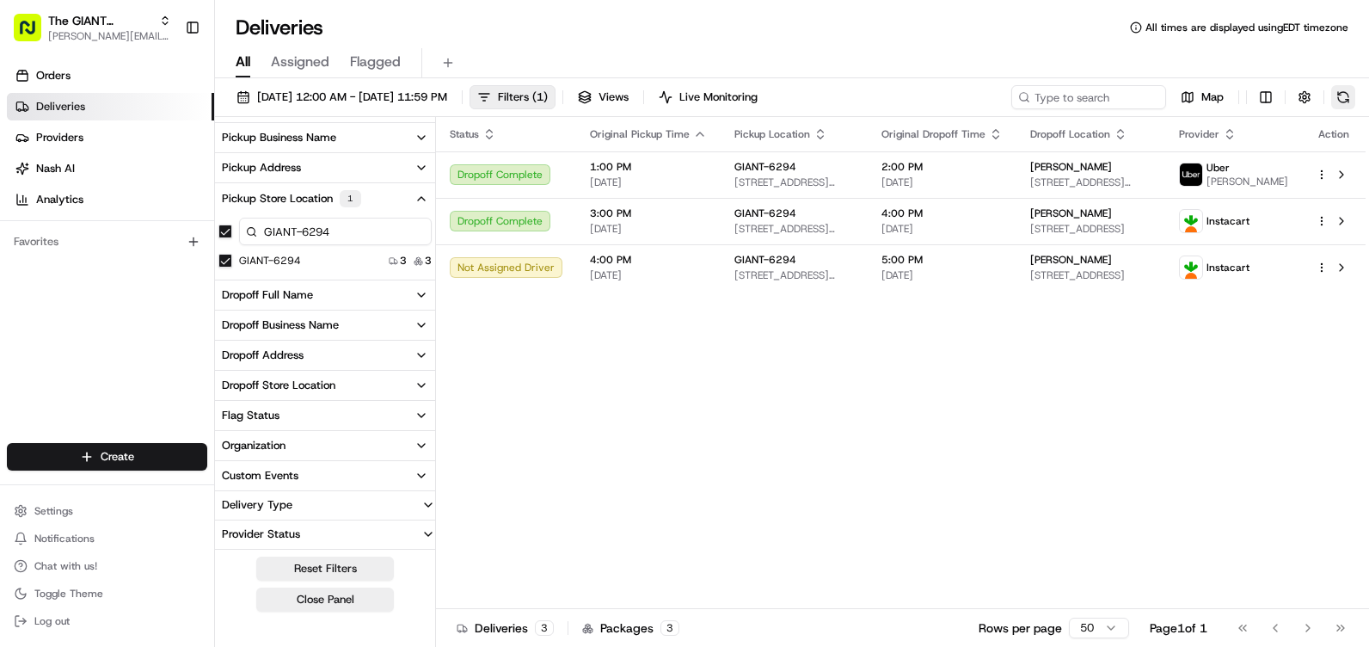
click at [1337, 94] on button at bounding box center [1343, 97] width 24 height 24
click at [1345, 99] on button at bounding box center [1343, 97] width 24 height 24
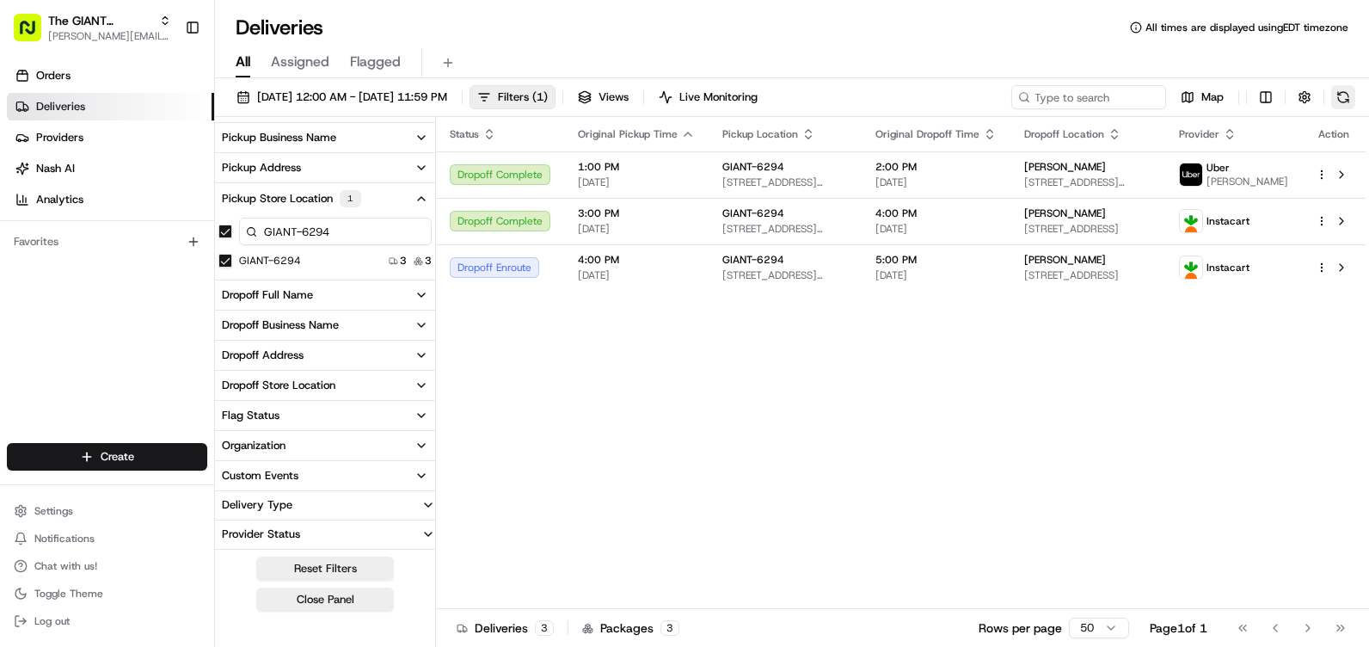
click at [1350, 93] on button at bounding box center [1343, 97] width 24 height 24
drag, startPoint x: 781, startPoint y: 115, endPoint x: 790, endPoint y: 101, distance: 17.4
click at [782, 113] on div "[DATE] 12:00 AM - [DATE] 11:59 PM Filters ( 1 ) Views Live Monitoring Map" at bounding box center [792, 101] width 1154 height 32
click at [758, 100] on span "Live Monitoring" at bounding box center [718, 96] width 78 height 15
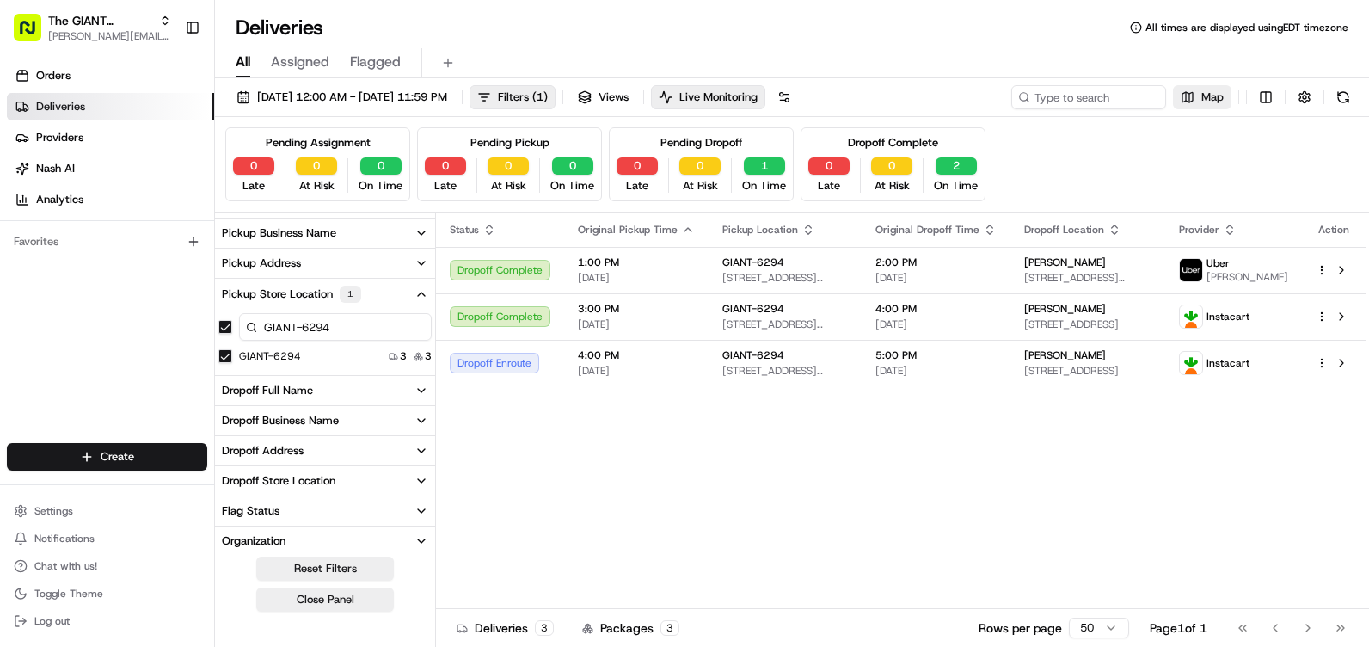
click at [1212, 87] on button "Map" at bounding box center [1202, 97] width 58 height 24
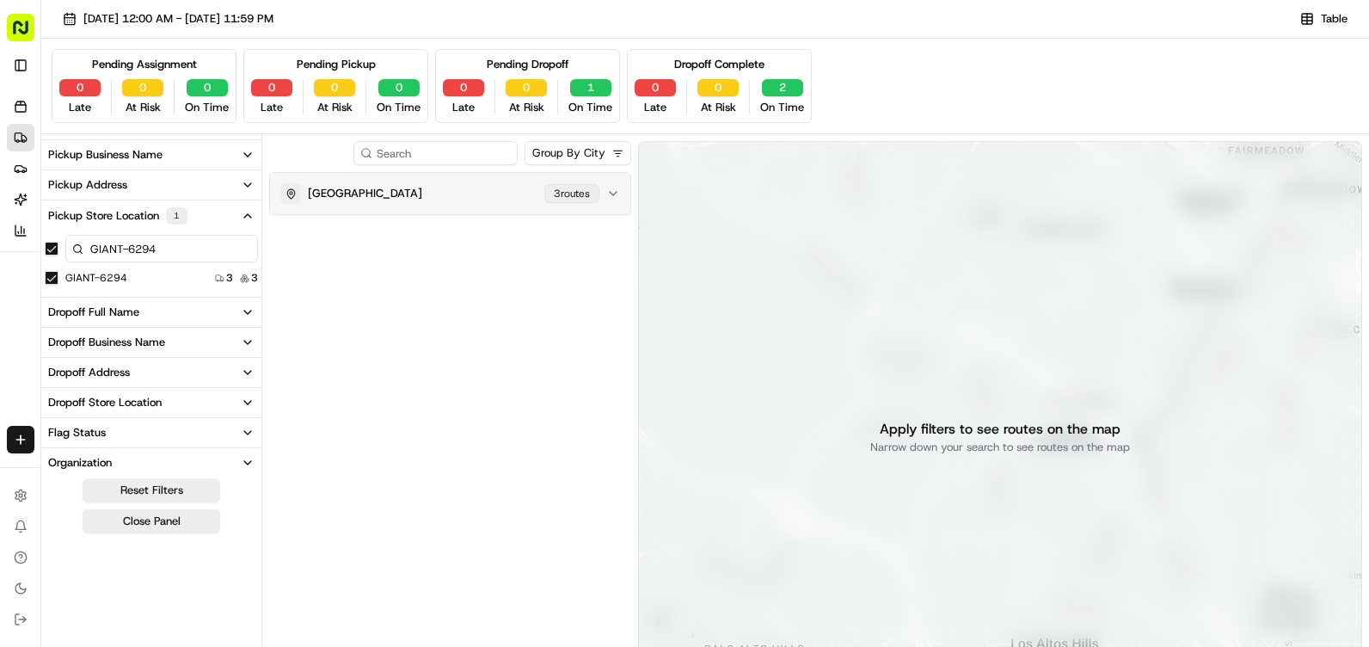
click at [569, 193] on div "3 route s" at bounding box center [571, 193] width 55 height 19
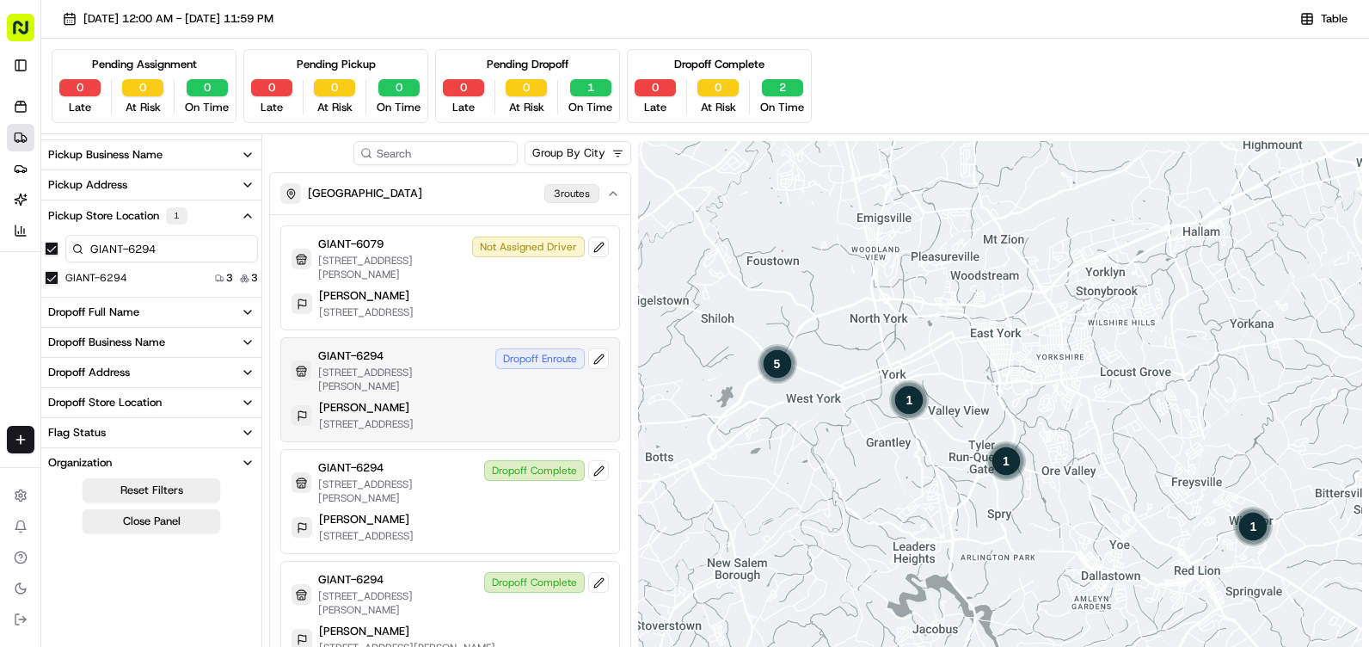
click at [448, 378] on p "[STREET_ADDRESS][PERSON_NAME]" at bounding box center [403, 379] width 170 height 28
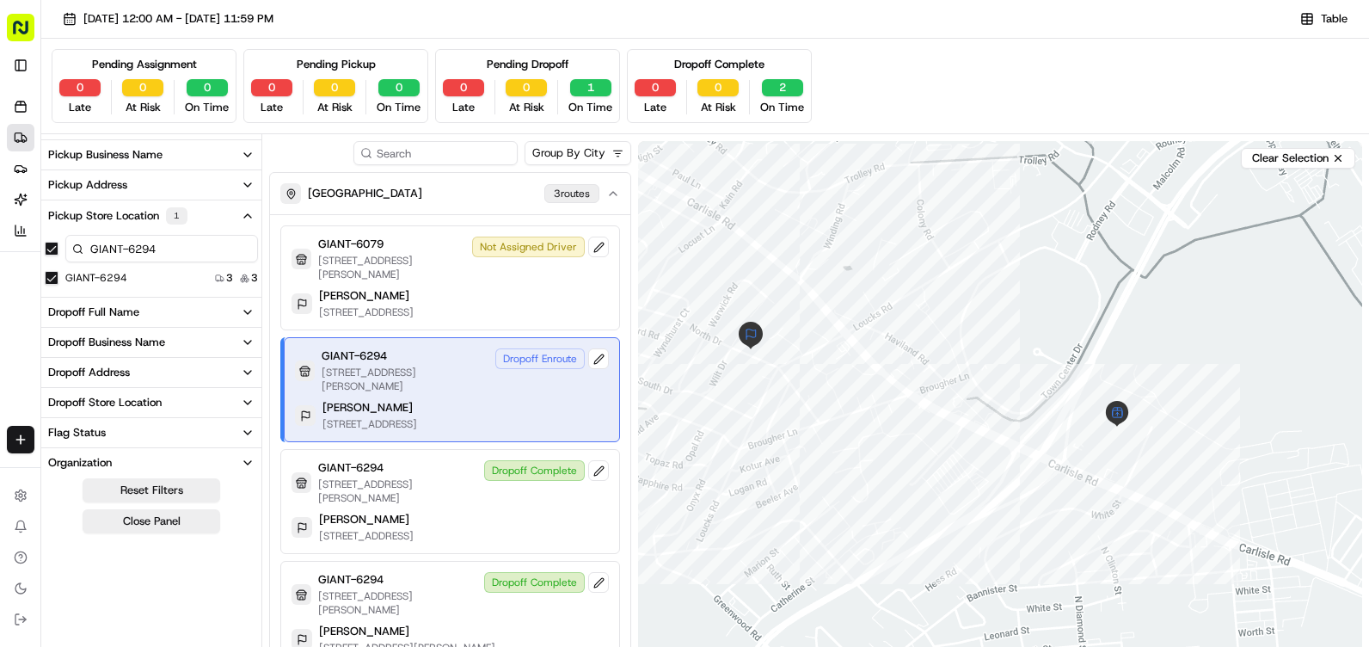
drag, startPoint x: 721, startPoint y: 418, endPoint x: 862, endPoint y: 396, distance: 143.5
click at [862, 396] on div at bounding box center [1000, 437] width 724 height 592
click at [1308, 151] on button "Clear Selection" at bounding box center [1298, 158] width 114 height 21
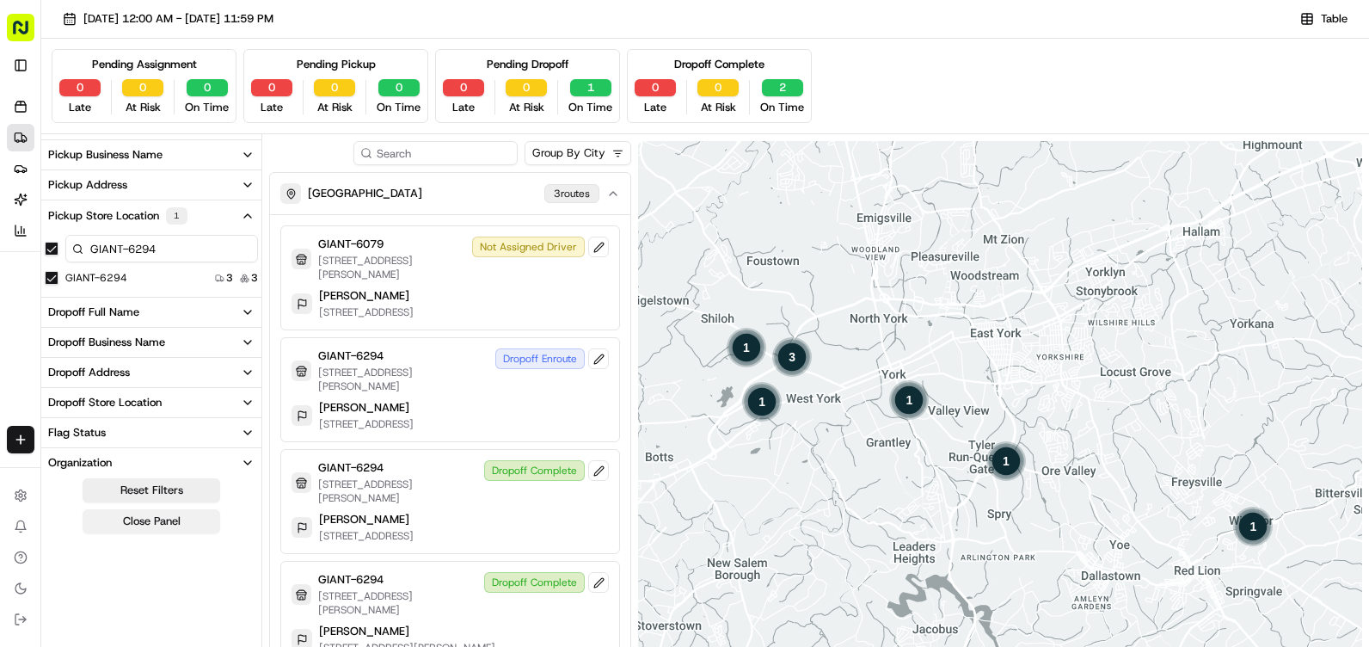
click at [163, 527] on button "Close Panel" at bounding box center [152, 521] width 138 height 24
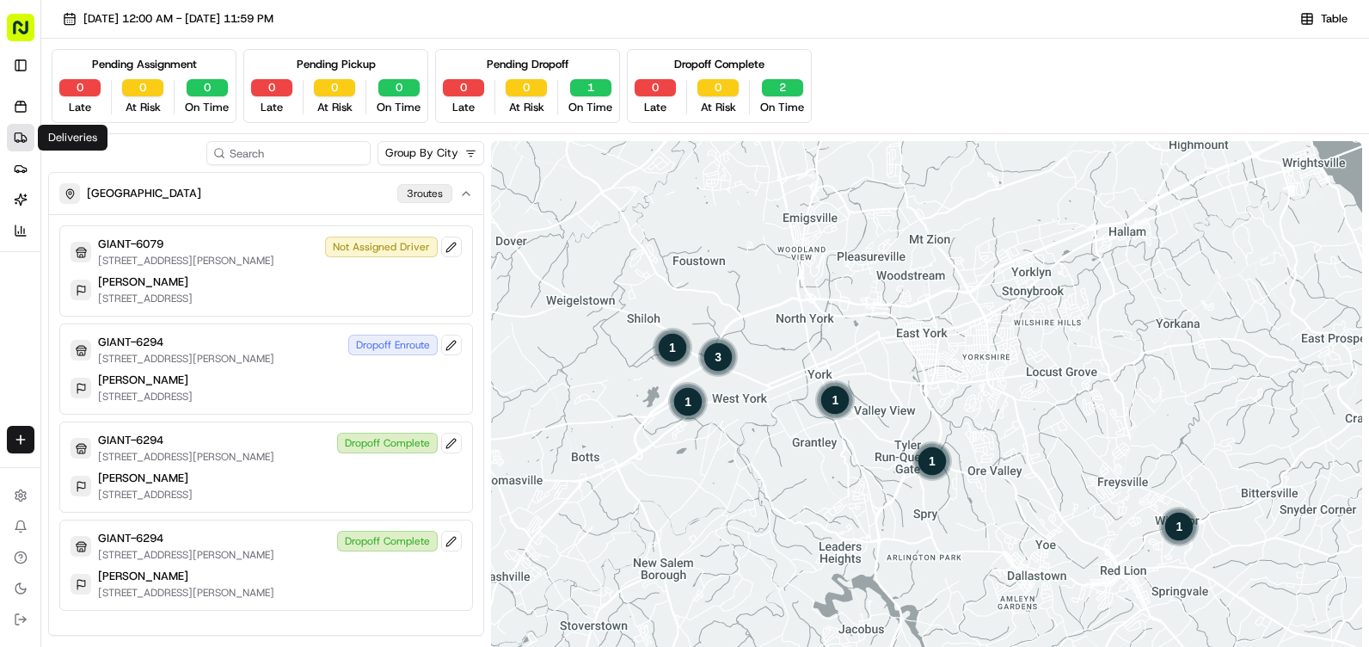
click at [13, 129] on link "Deliveries" at bounding box center [21, 138] width 28 height 28
click at [1343, 17] on span "Table" at bounding box center [1334, 18] width 27 height 15
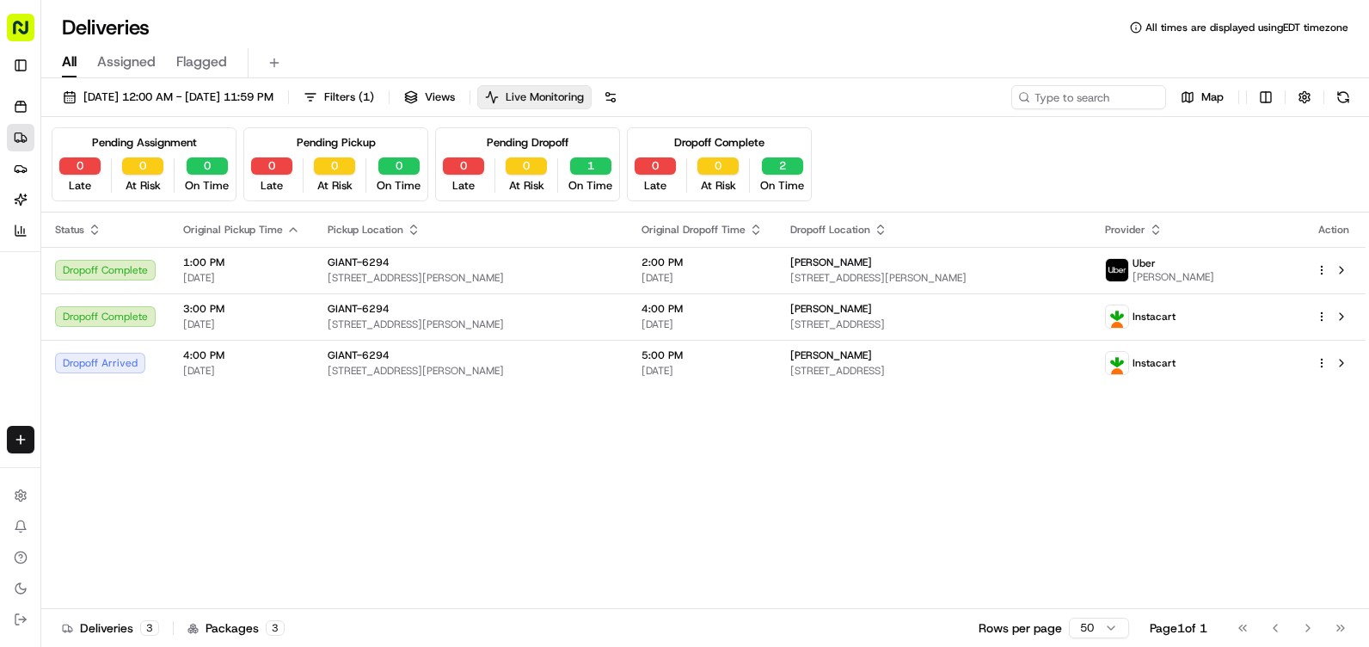
click at [580, 88] on button "Live Monitoring" at bounding box center [534, 97] width 114 height 24
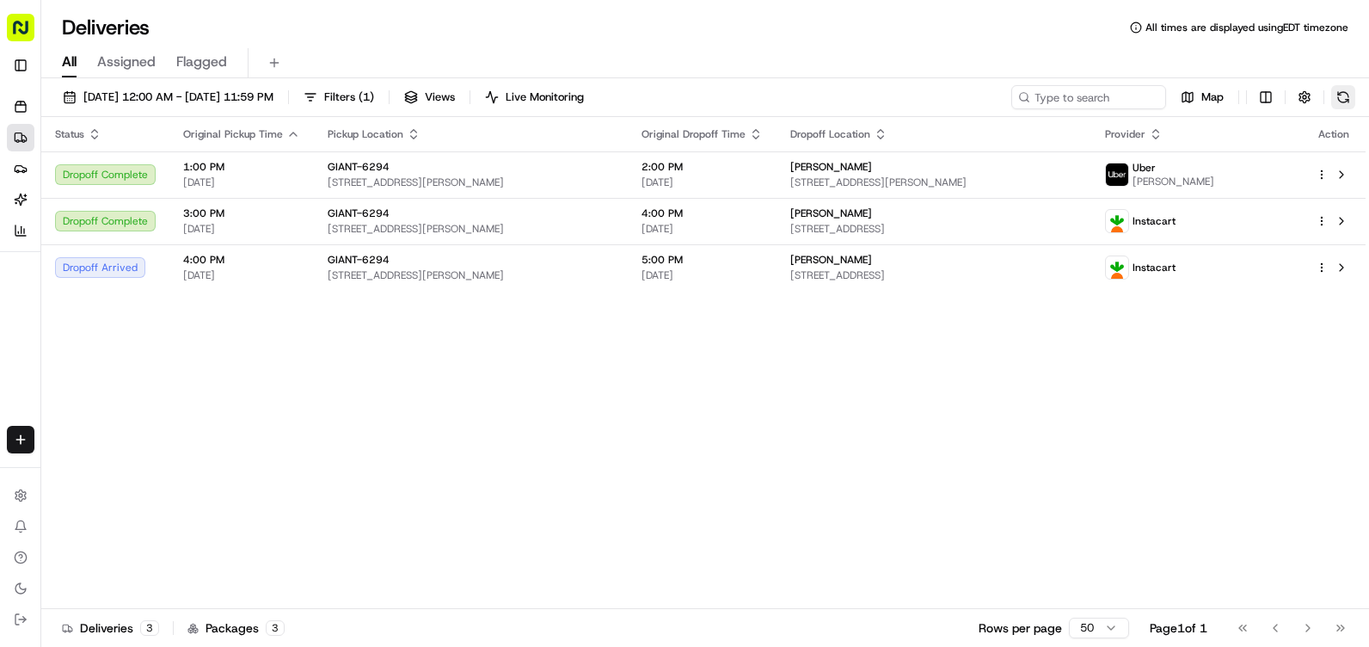
click at [1350, 91] on button at bounding box center [1343, 97] width 24 height 24
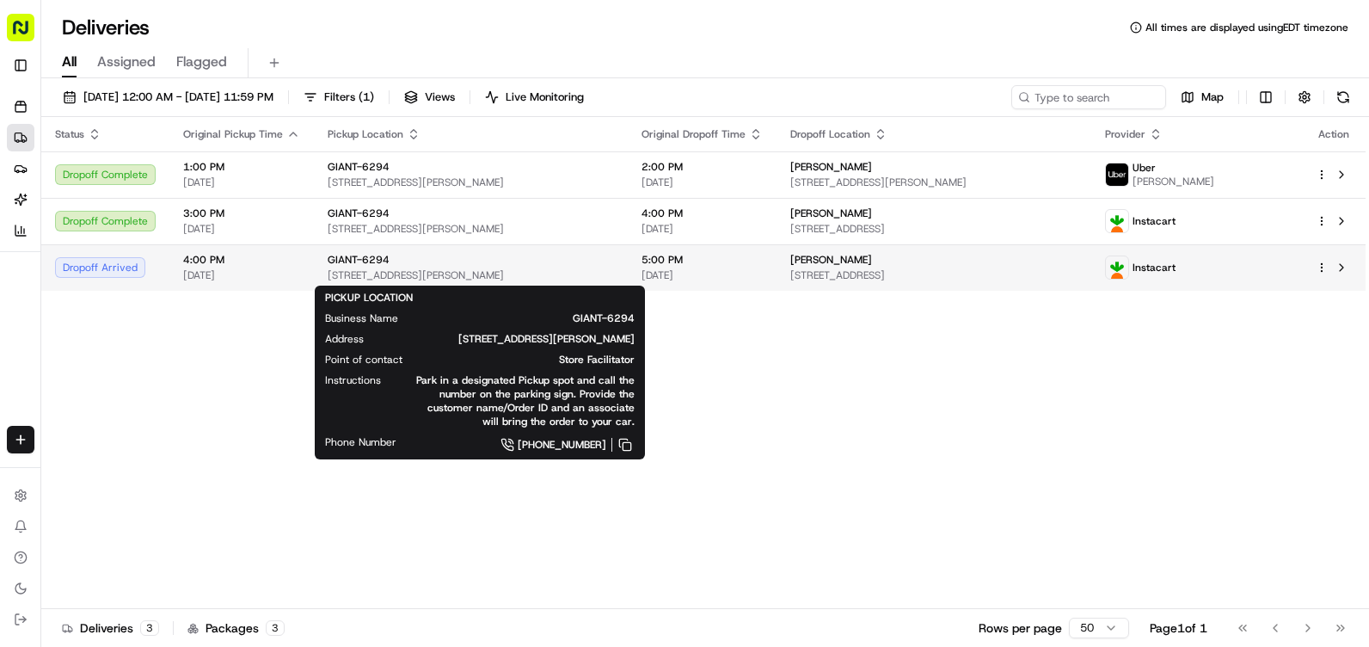
click at [374, 267] on div "GIANT-6294 [STREET_ADDRESS][PERSON_NAME]" at bounding box center [471, 267] width 286 height 29
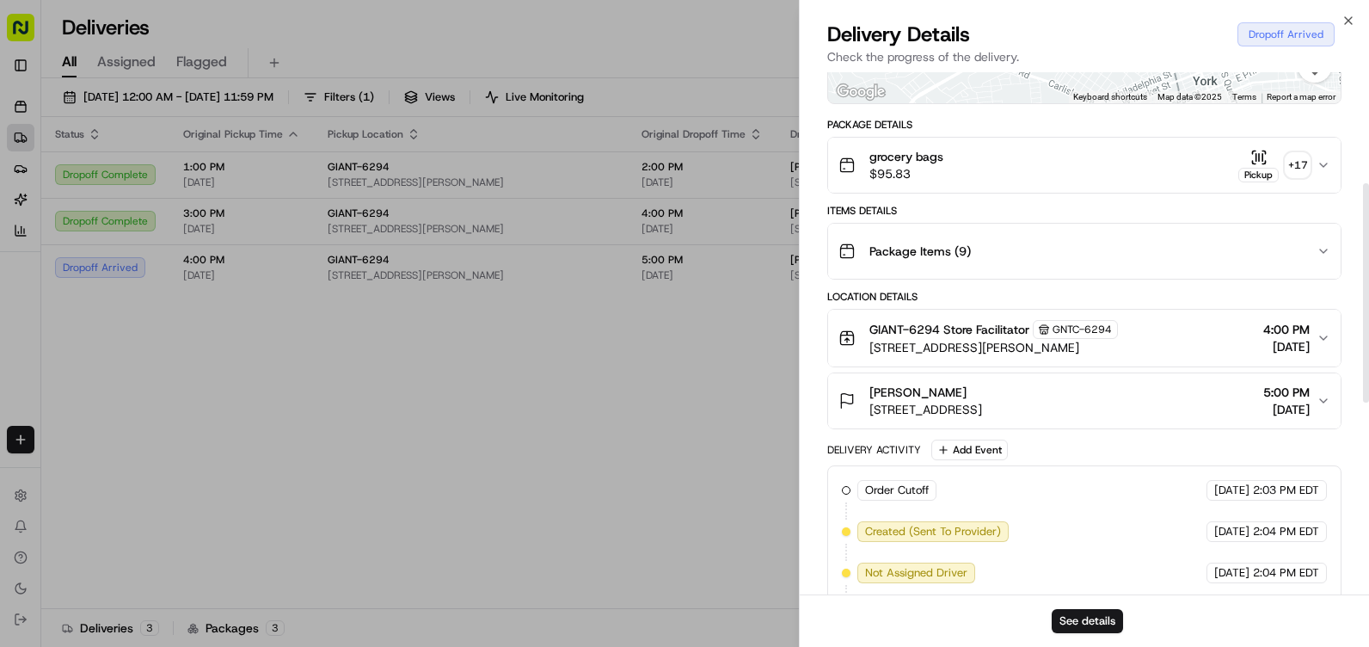
scroll to position [344, 0]
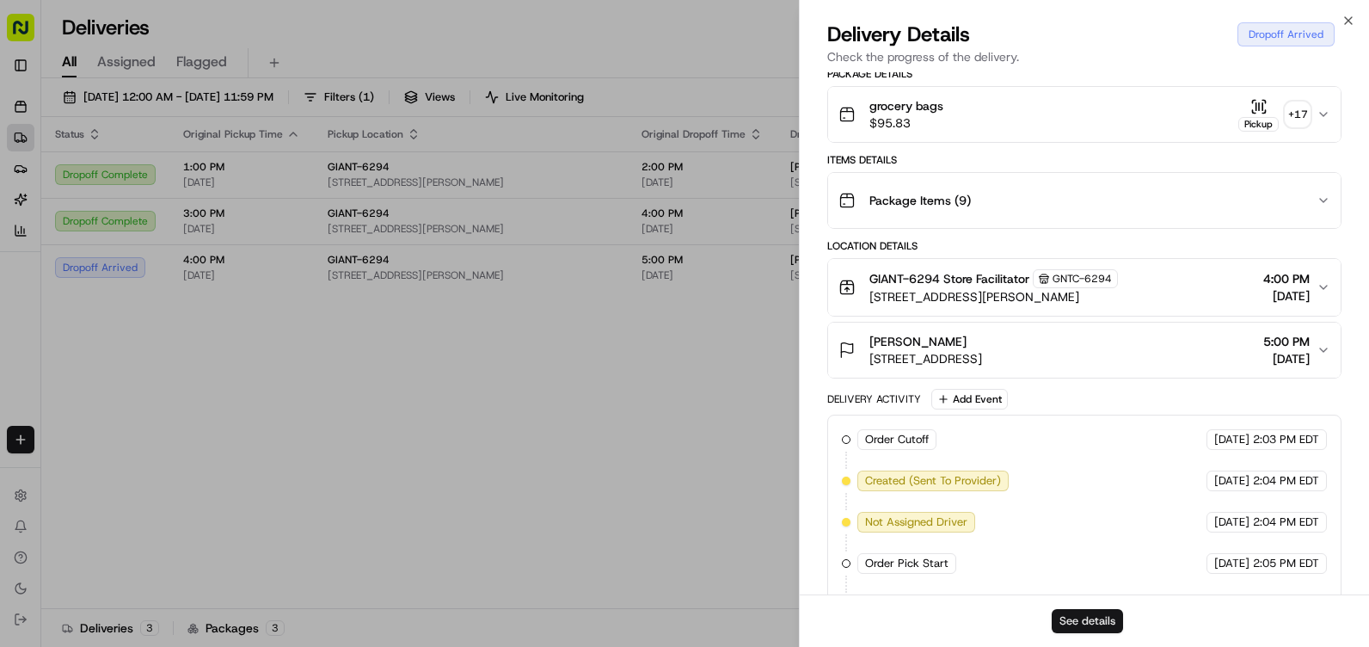
click at [1074, 612] on button "See details" at bounding box center [1087, 621] width 71 height 24
click at [1354, 17] on icon "button" at bounding box center [1348, 21] width 14 height 14
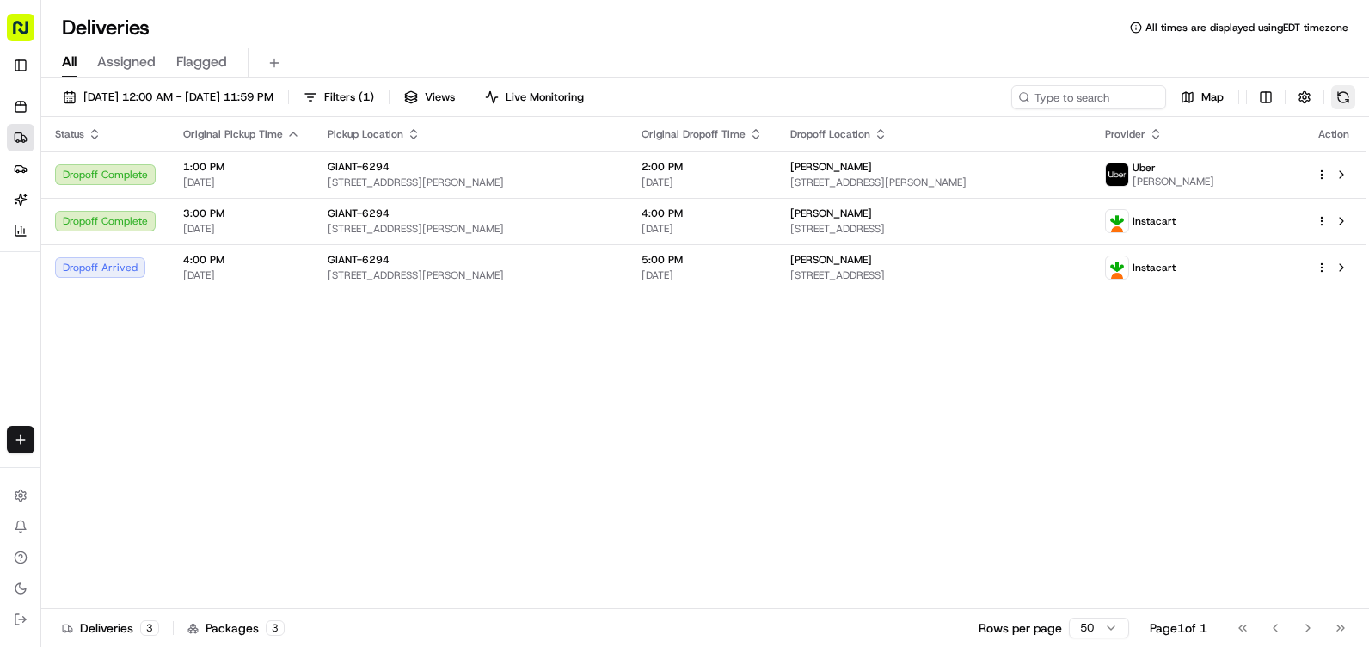
click at [1347, 101] on button at bounding box center [1343, 97] width 24 height 24
click at [584, 89] on span "Live Monitoring" at bounding box center [545, 96] width 78 height 15
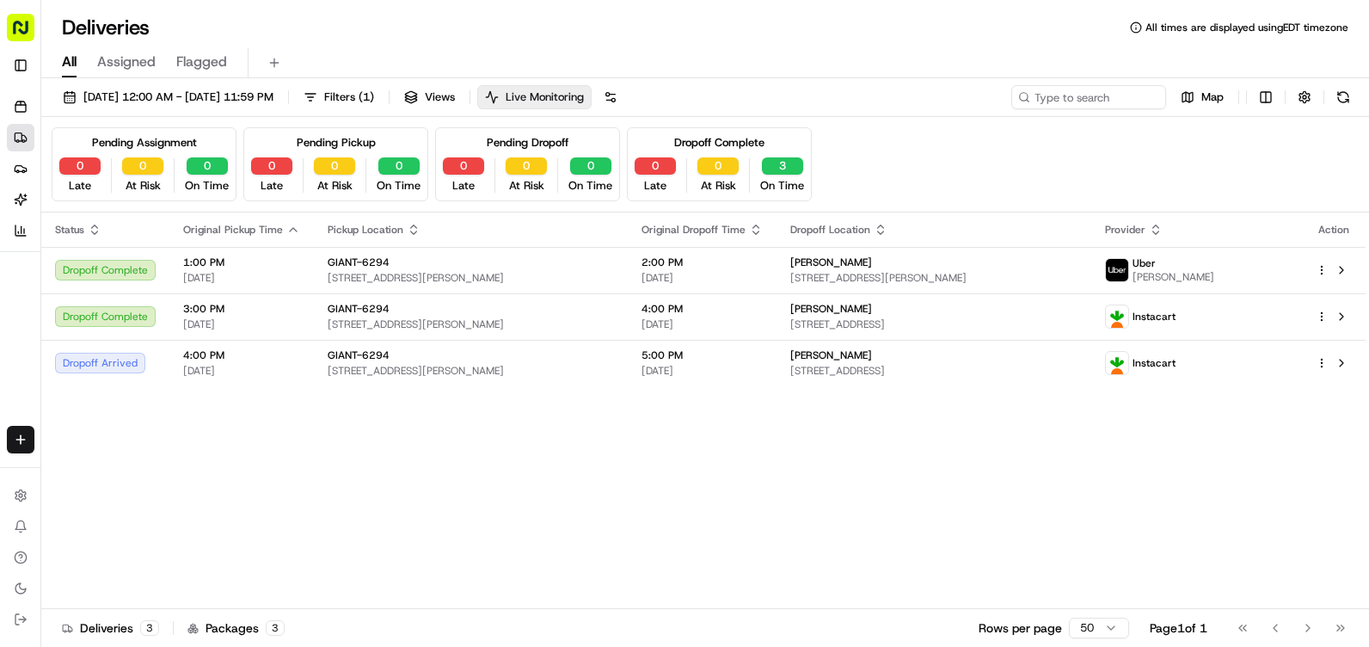
click at [586, 89] on button "Live Monitoring" at bounding box center [534, 97] width 114 height 24
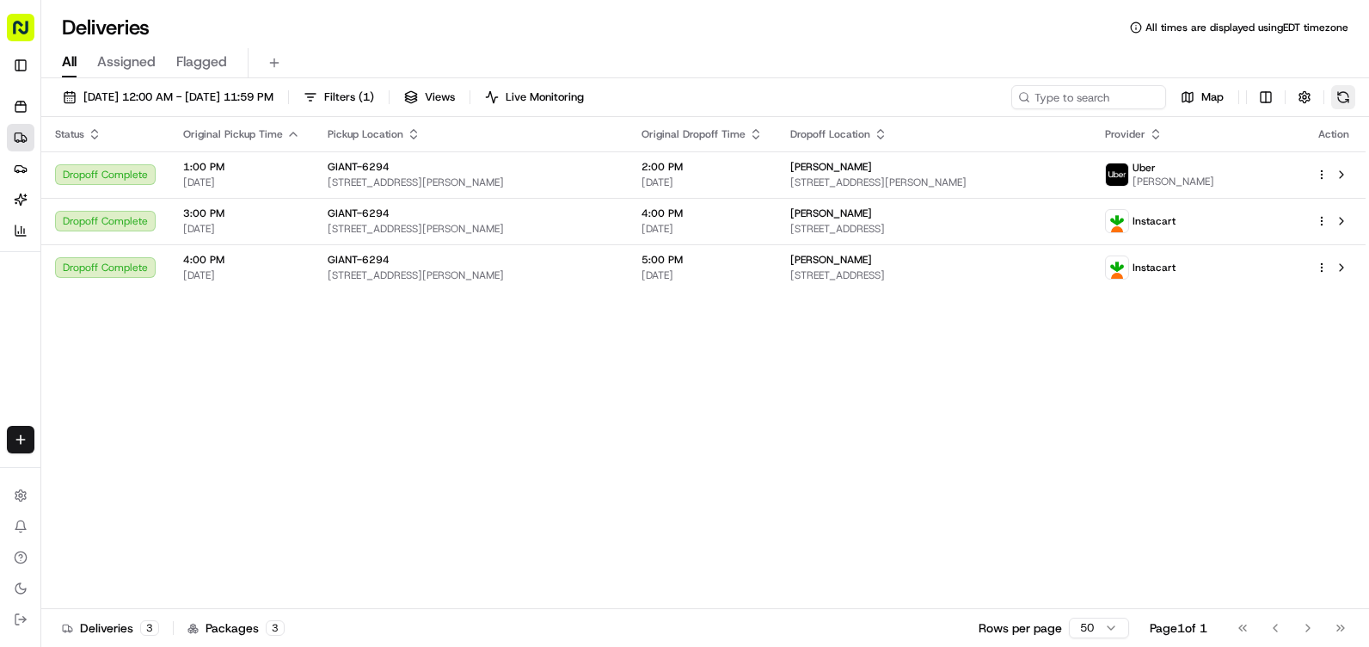
click at [1344, 98] on button at bounding box center [1343, 97] width 24 height 24
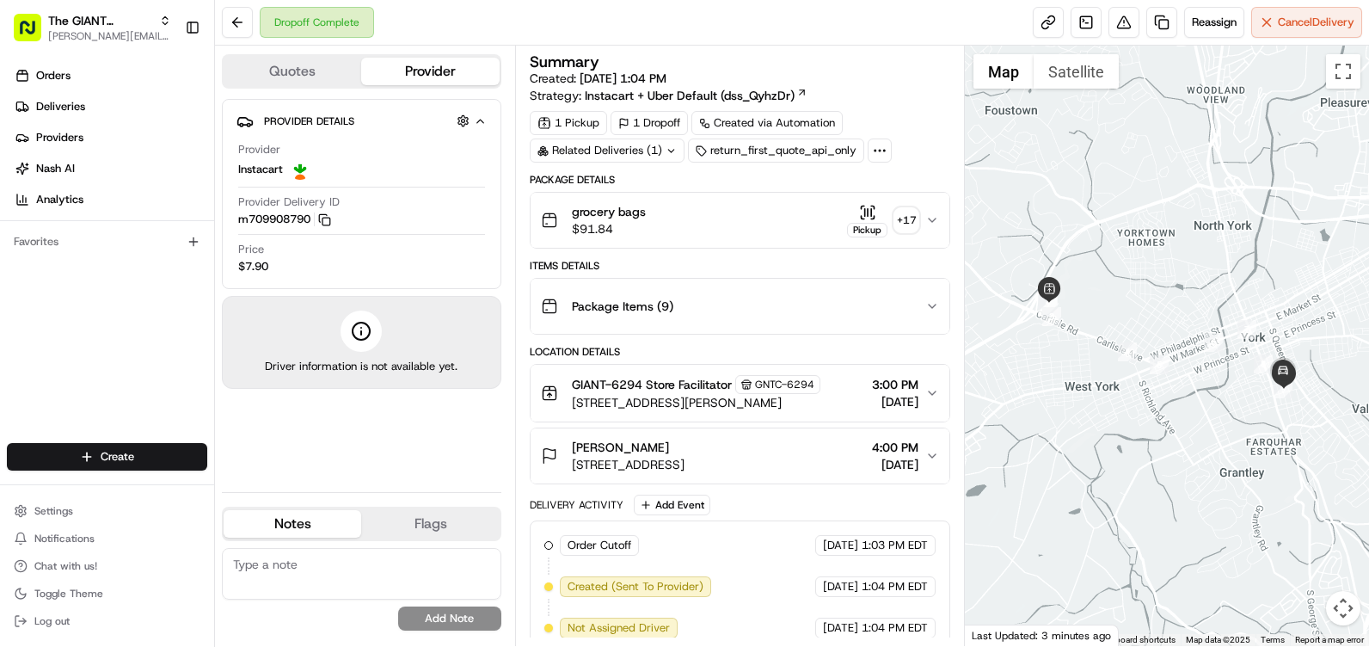
drag, startPoint x: 306, startPoint y: 182, endPoint x: 332, endPoint y: 193, distance: 28.1
click at [310, 181] on div "Provider Instacart" at bounding box center [361, 165] width 247 height 46
click at [319, 573] on textarea at bounding box center [361, 574] width 279 height 52
